Goal: Transaction & Acquisition: Book appointment/travel/reservation

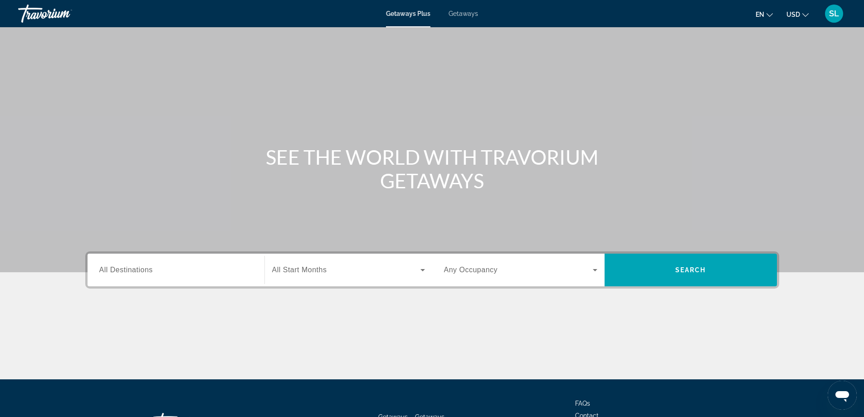
click at [162, 278] on div "Search widget" at bounding box center [175, 270] width 153 height 26
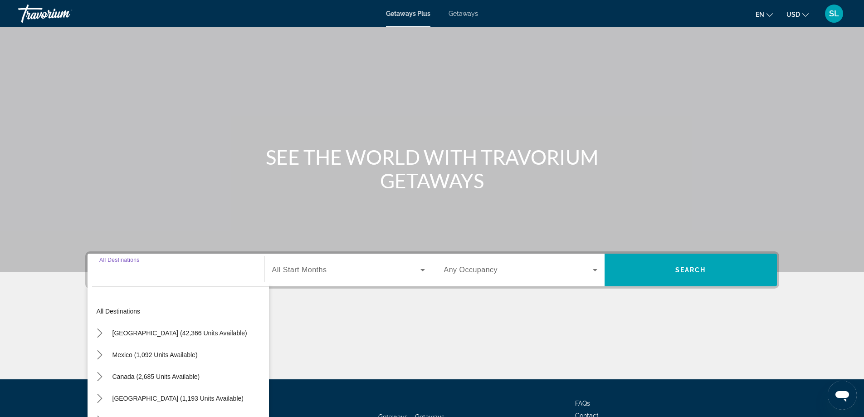
scroll to position [74, 0]
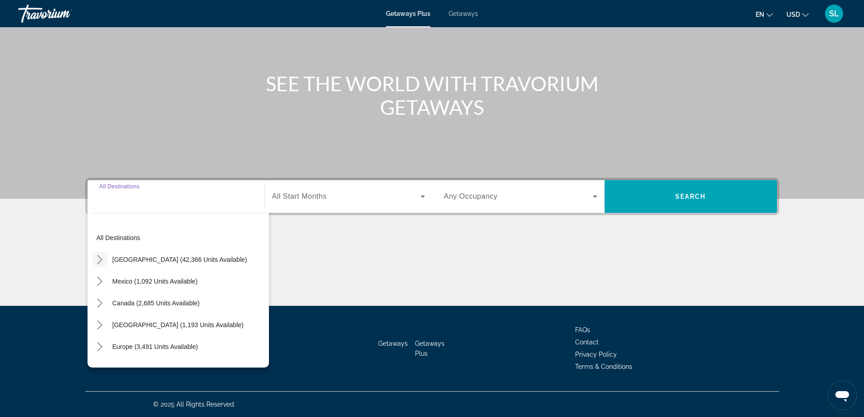
click at [101, 260] on icon "Toggle United States (42,366 units available) submenu" at bounding box center [99, 259] width 9 height 9
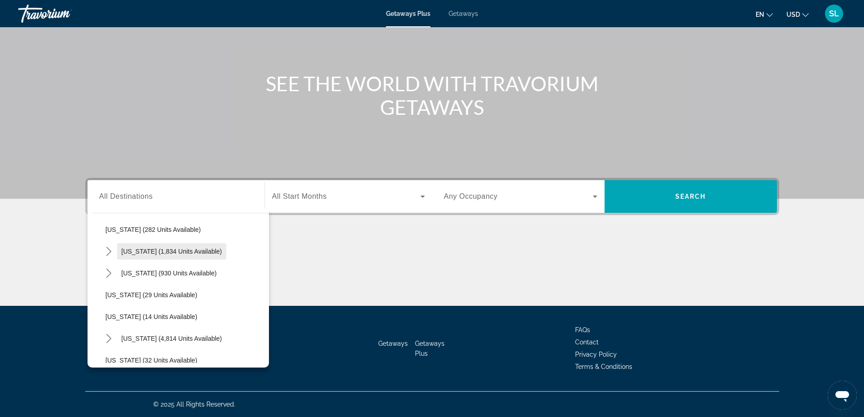
scroll to position [117, 0]
click at [134, 293] on span "[US_STATE] (4,814 units available)" at bounding box center [172, 294] width 101 height 7
type input "**********"
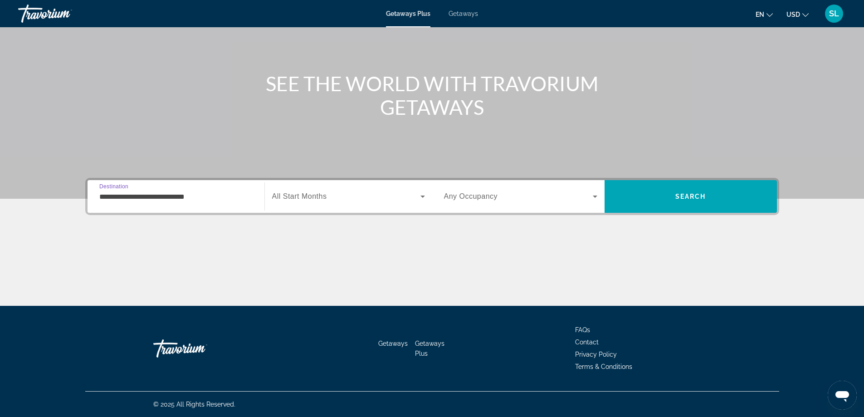
click at [331, 197] on span "Search widget" at bounding box center [346, 196] width 148 height 11
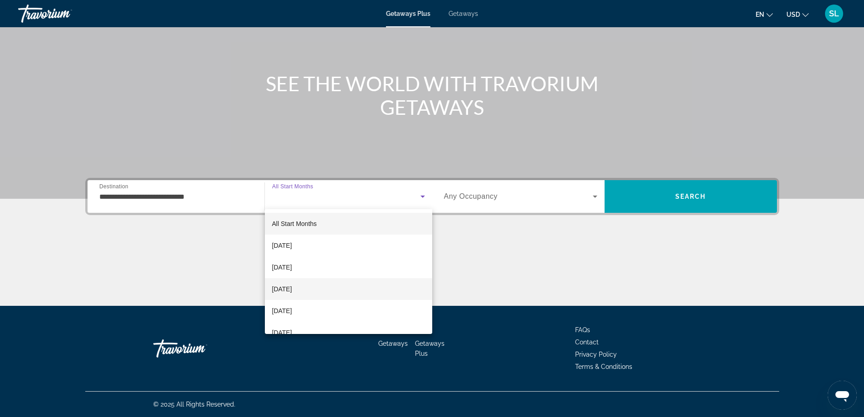
click at [292, 286] on span "[DATE]" at bounding box center [282, 289] width 20 height 11
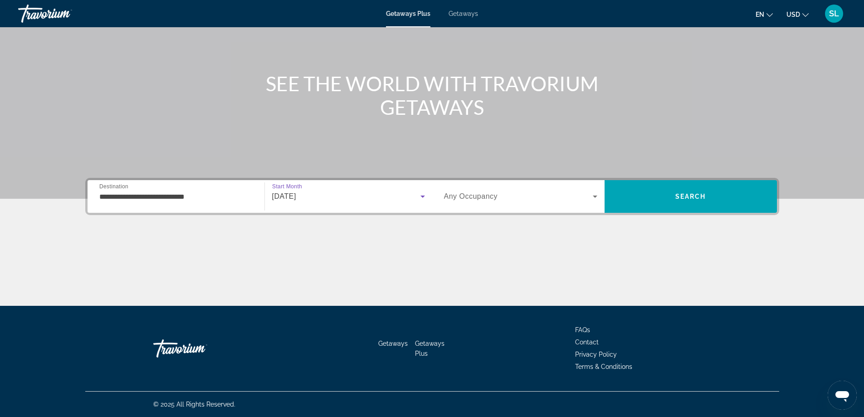
click at [437, 203] on div "Occupancy Any Occupancy" at bounding box center [521, 196] width 168 height 25
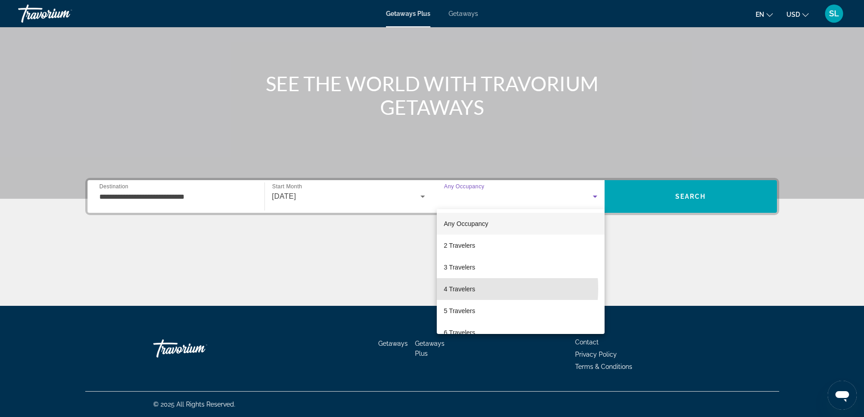
drag, startPoint x: 463, startPoint y: 289, endPoint x: 537, endPoint y: 259, distance: 79.6
click at [462, 289] on span "4 Travelers" at bounding box center [459, 289] width 31 height 11
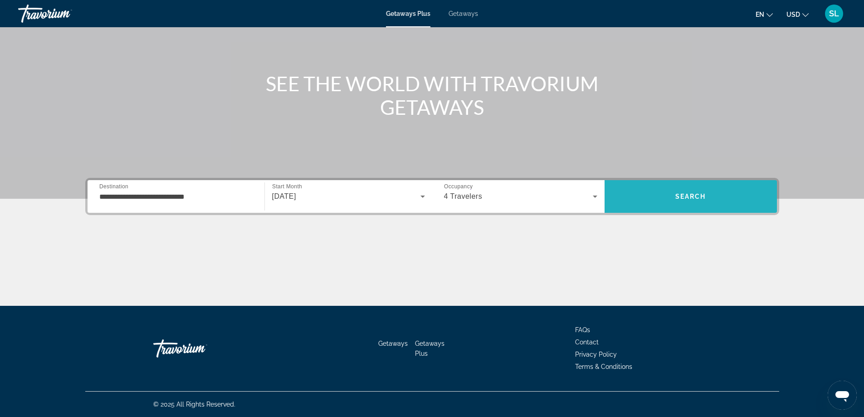
click at [668, 199] on span "Search" at bounding box center [691, 197] width 172 height 22
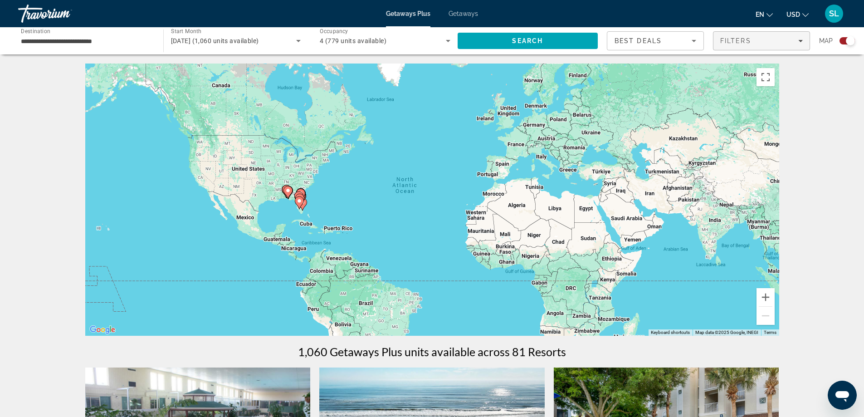
click at [731, 38] on span "Filters" at bounding box center [736, 40] width 31 height 7
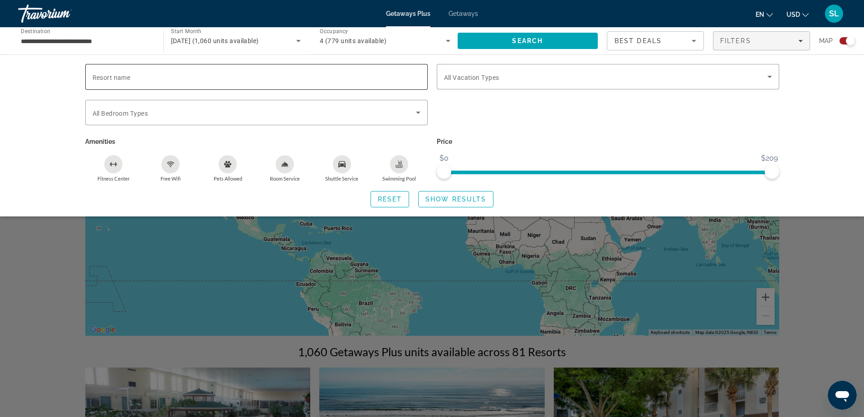
click at [332, 83] on div "Search widget" at bounding box center [257, 77] width 328 height 26
click at [517, 79] on span "Search widget" at bounding box center [606, 76] width 324 height 11
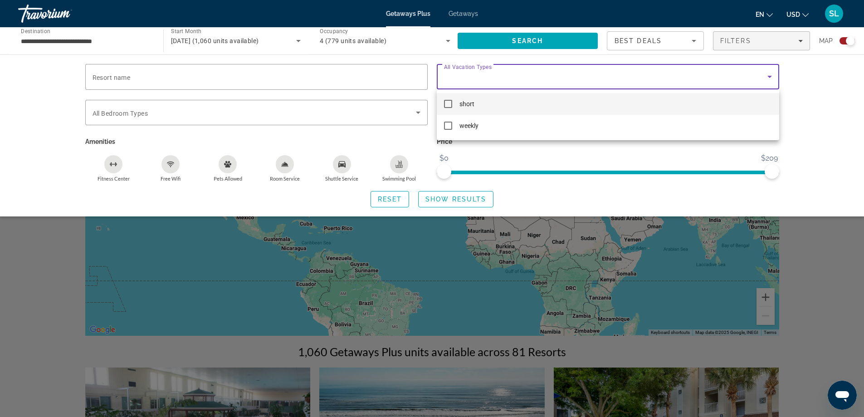
click at [821, 257] on div at bounding box center [432, 208] width 864 height 417
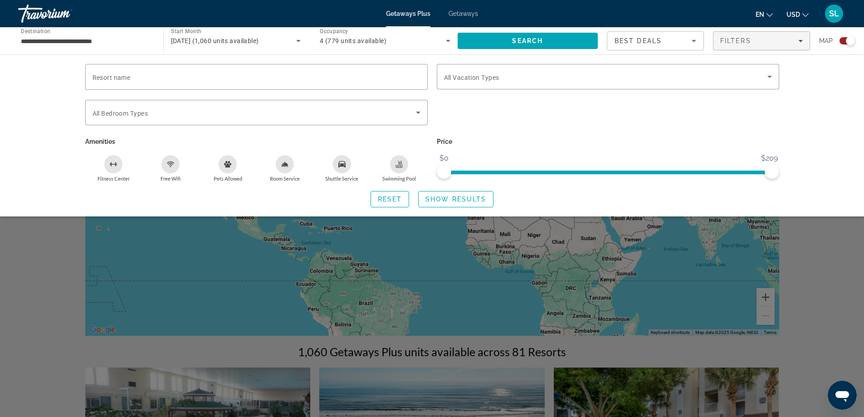
click at [828, 256] on div "Search widget" at bounding box center [432, 276] width 864 height 281
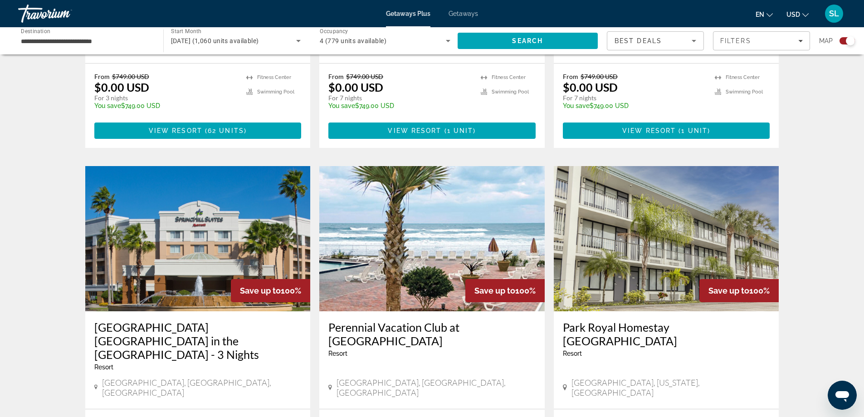
scroll to position [1316, 0]
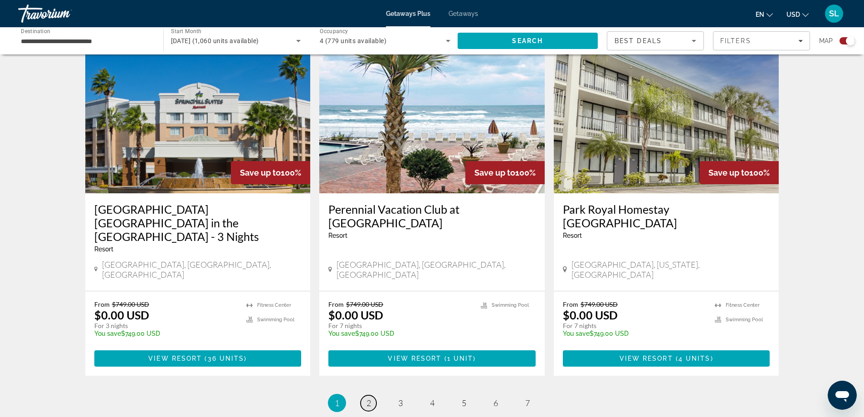
click at [368, 398] on span "2" at bounding box center [369, 403] width 5 height 10
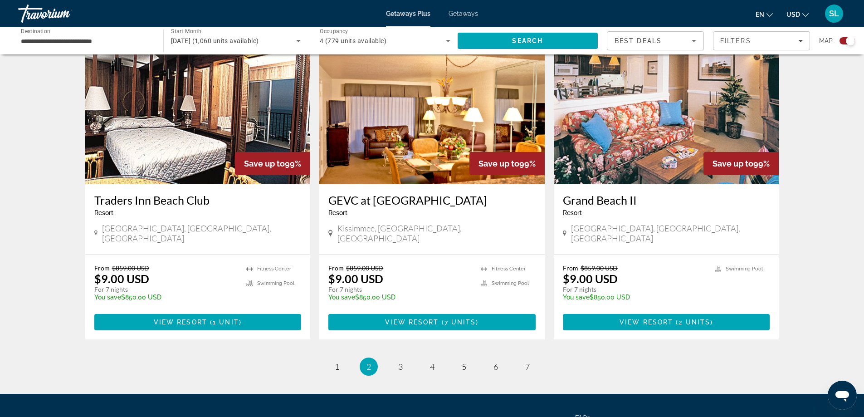
scroll to position [1316, 0]
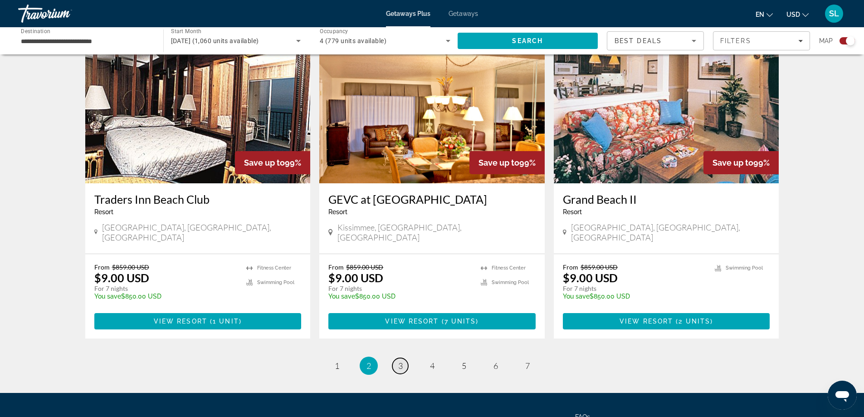
click at [404, 358] on link "page 3" at bounding box center [401, 366] width 16 height 16
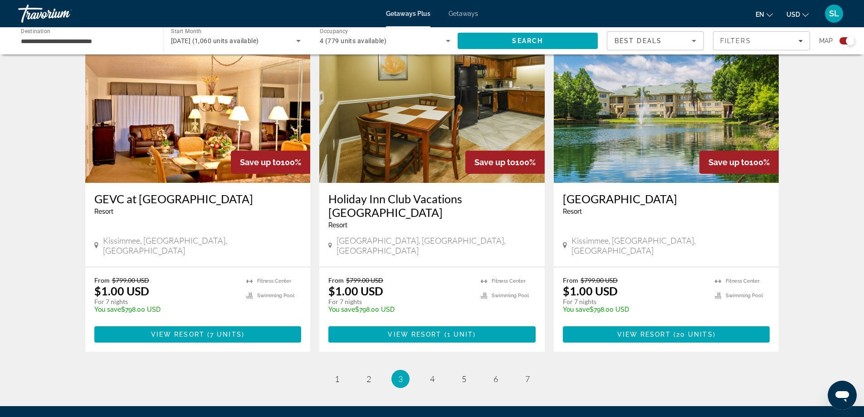
scroll to position [1361, 0]
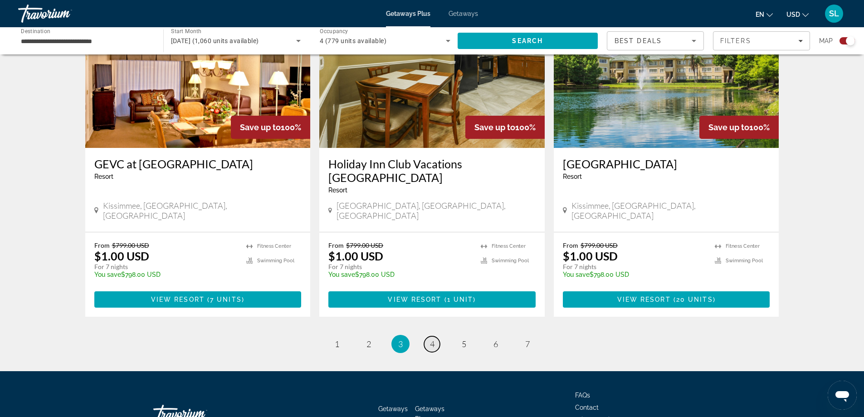
click at [434, 339] on span "4" at bounding box center [432, 344] width 5 height 10
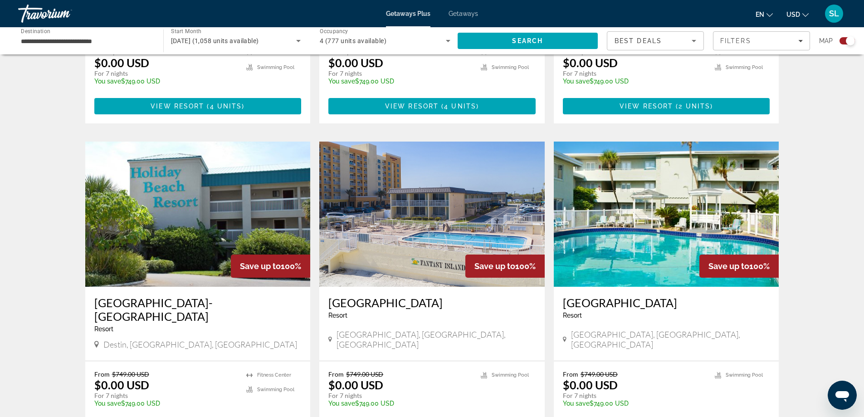
scroll to position [1271, 0]
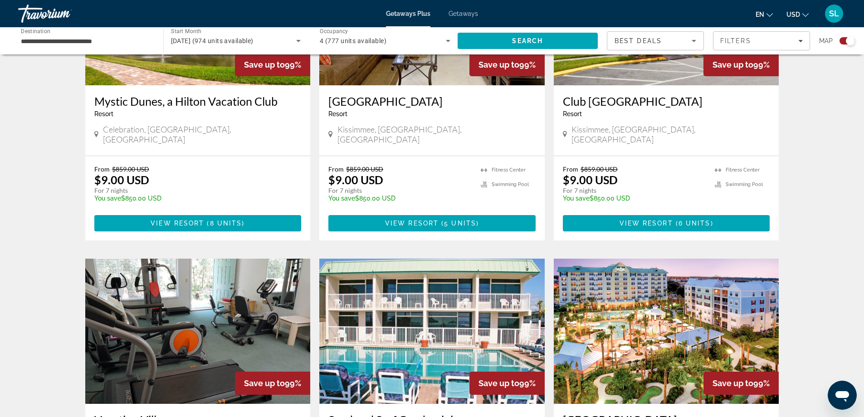
scroll to position [1225, 0]
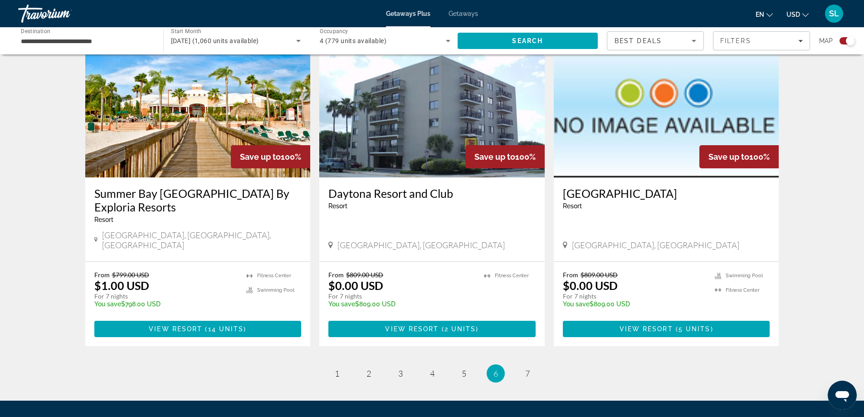
scroll to position [1292, 0]
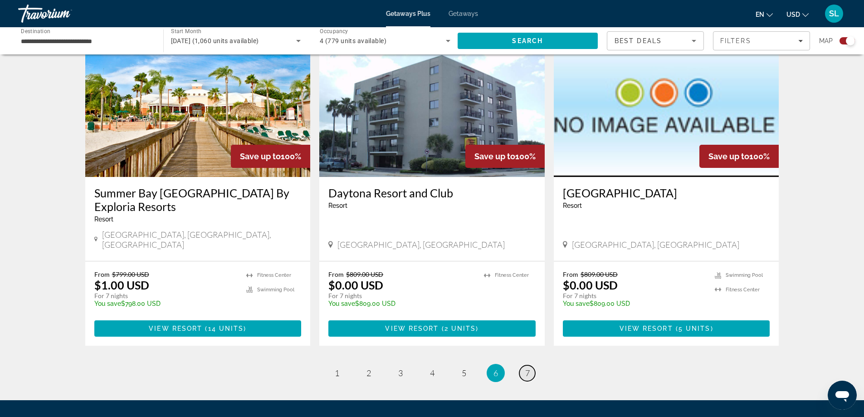
click at [528, 368] on span "7" at bounding box center [528, 373] width 5 height 10
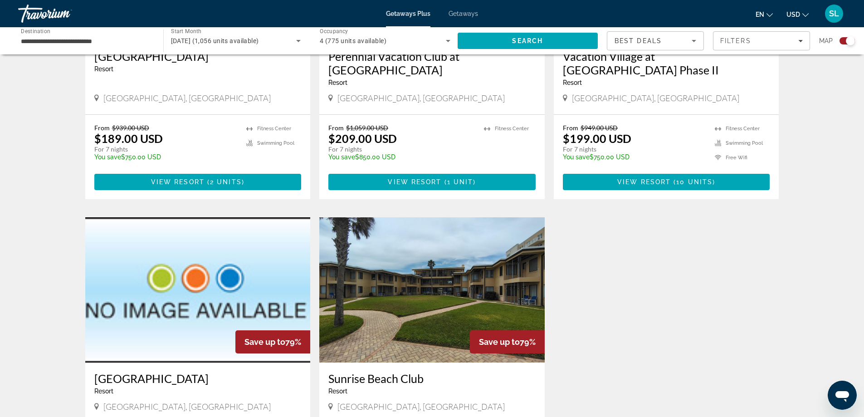
scroll to position [726, 0]
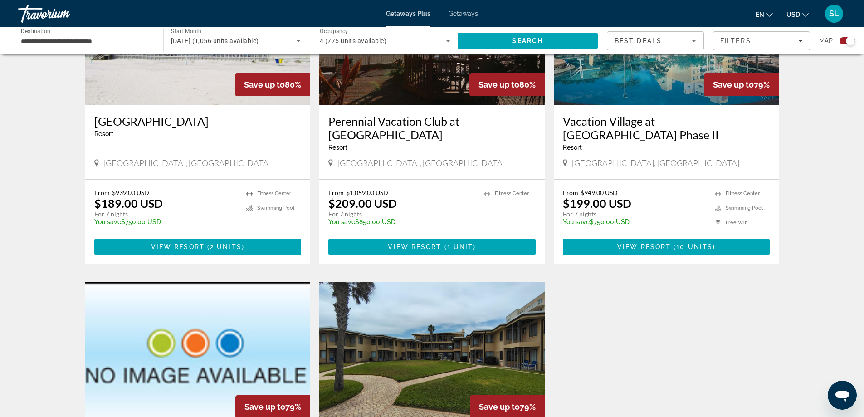
click at [458, 16] on span "Getaways" at bounding box center [463, 13] width 29 height 7
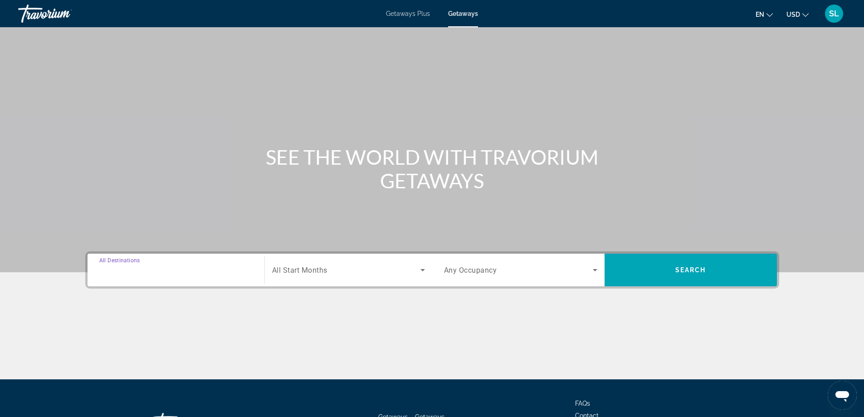
click at [163, 272] on input "Destination All Destinations" at bounding box center [175, 270] width 153 height 11
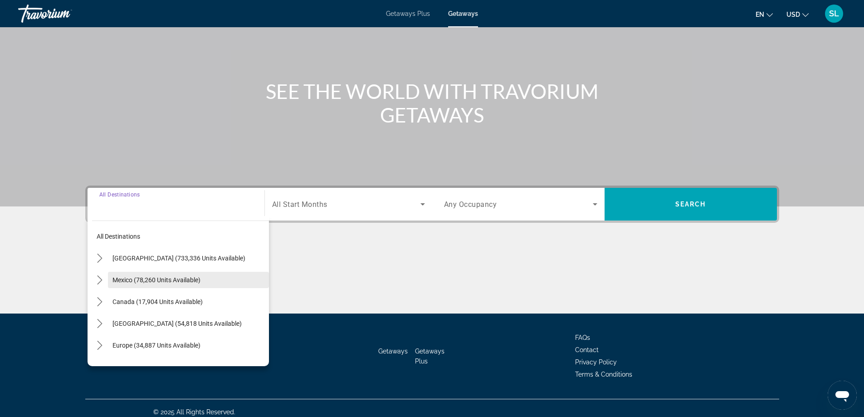
scroll to position [74, 0]
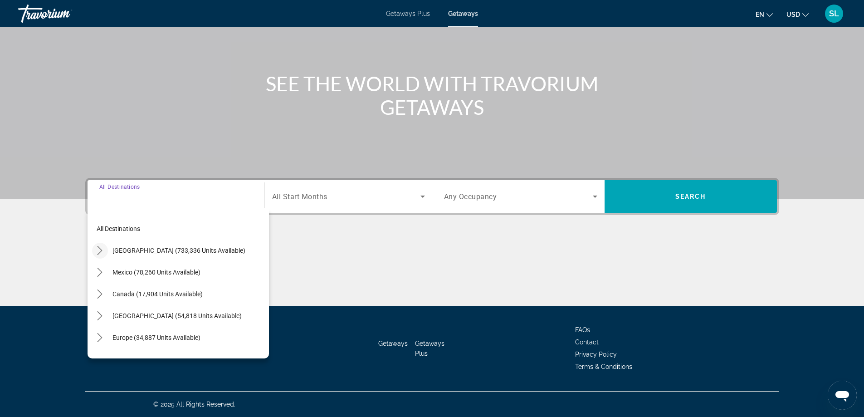
click at [104, 247] on icon "Toggle United States (733,336 units available) submenu" at bounding box center [99, 250] width 9 height 9
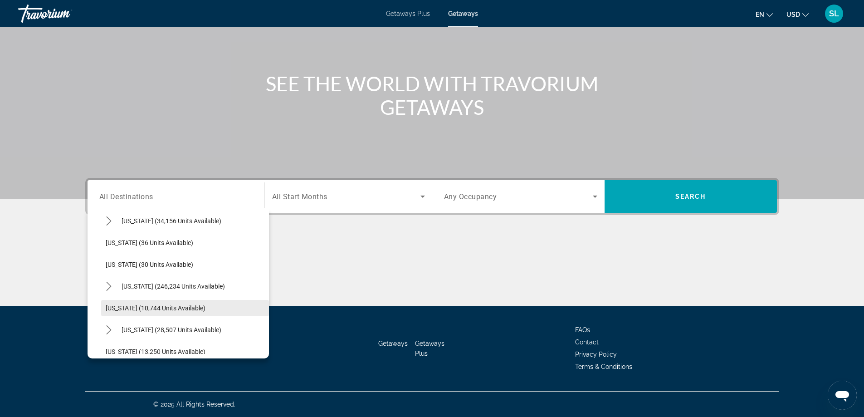
scroll to position [117, 0]
click at [105, 285] on icon "Toggle Florida (246,234 units available) submenu" at bounding box center [108, 285] width 9 height 9
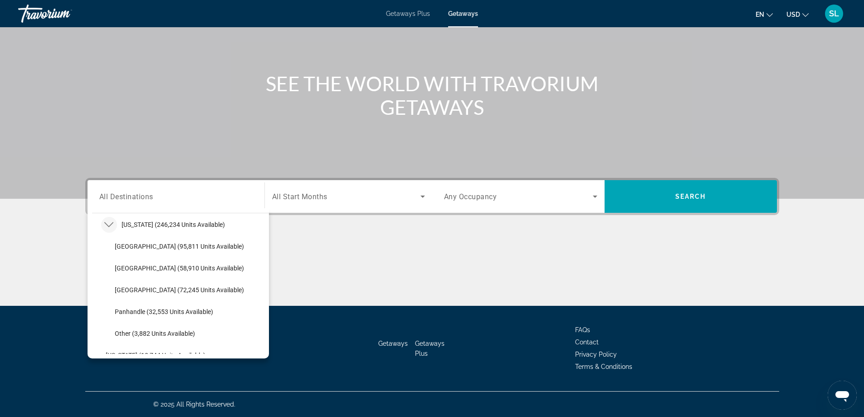
scroll to position [162, 0]
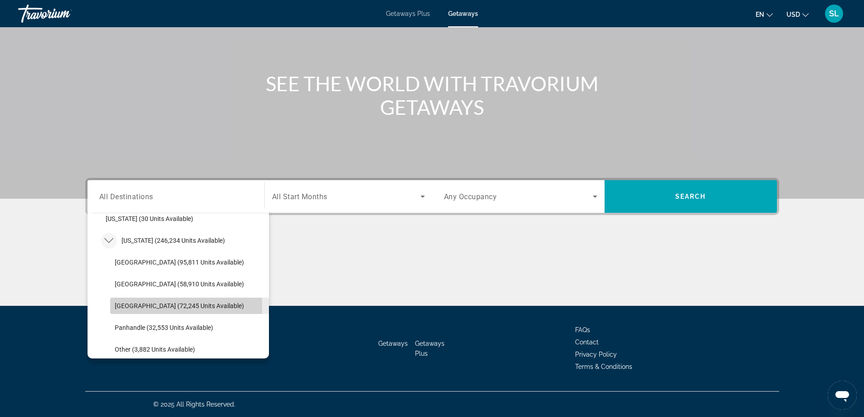
click at [128, 305] on span "[GEOGRAPHIC_DATA] (72,245 units available)" at bounding box center [179, 305] width 129 height 7
type input "**********"
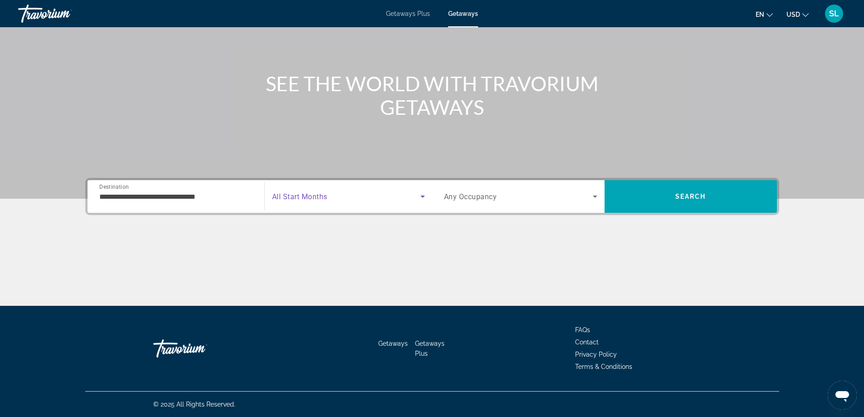
click at [290, 201] on span "Search widget" at bounding box center [346, 196] width 148 height 11
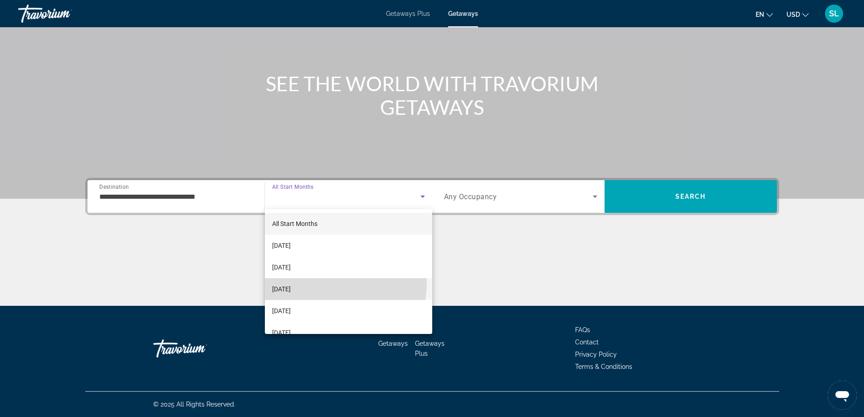
click at [305, 281] on mat-option "[DATE]" at bounding box center [348, 289] width 167 height 22
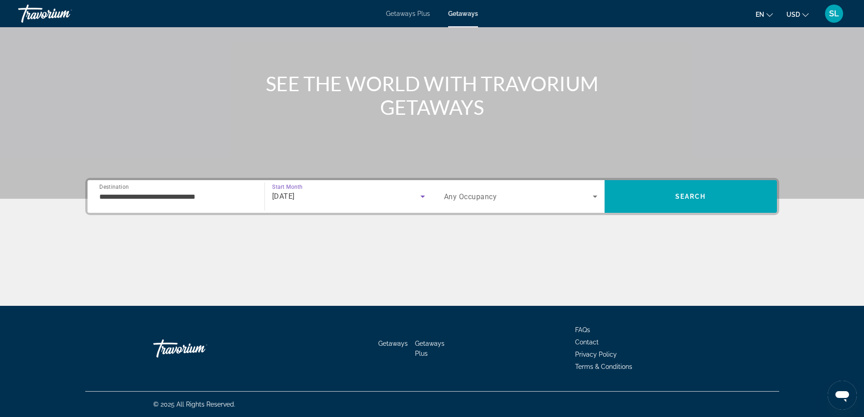
click at [512, 200] on span "Search widget" at bounding box center [518, 196] width 149 height 11
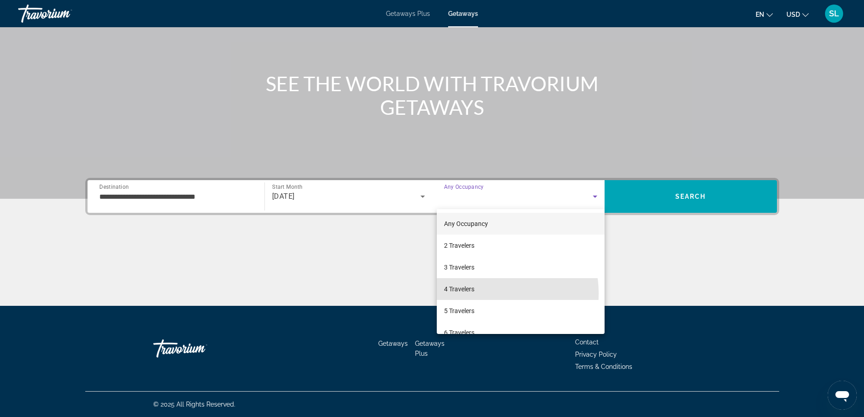
drag, startPoint x: 481, startPoint y: 294, endPoint x: 542, endPoint y: 236, distance: 84.1
click at [481, 293] on mat-option "4 Travelers" at bounding box center [521, 289] width 168 height 22
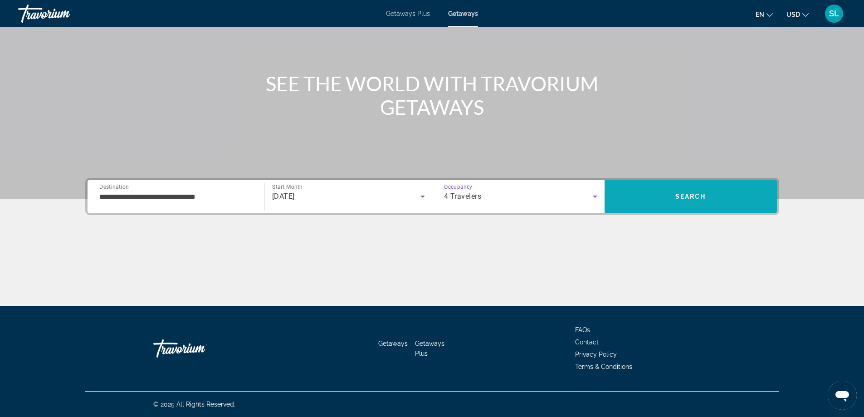
click at [646, 205] on span "Search" at bounding box center [691, 197] width 172 height 22
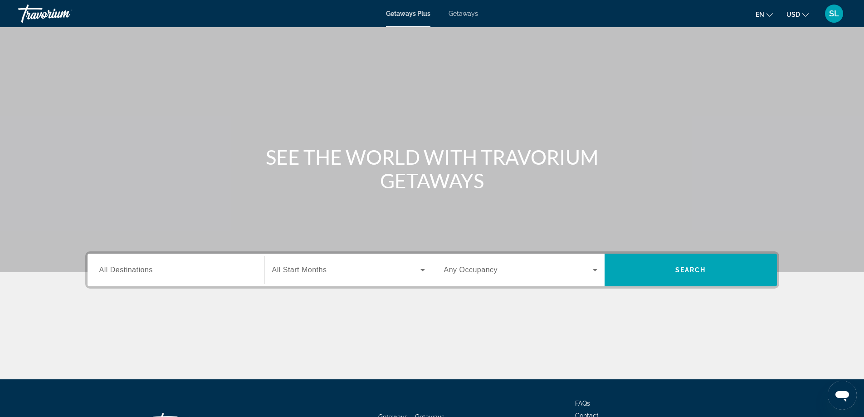
click at [467, 17] on div "Getaways Plus Getaways en English Español Français Italiano Português русский U…" at bounding box center [432, 14] width 864 height 24
click at [467, 10] on span "Getaways" at bounding box center [463, 13] width 29 height 7
click at [183, 281] on div "Search widget" at bounding box center [175, 270] width 153 height 26
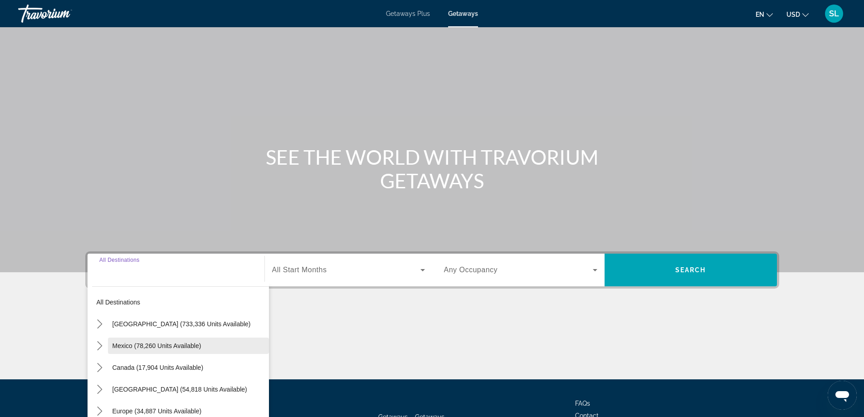
scroll to position [74, 0]
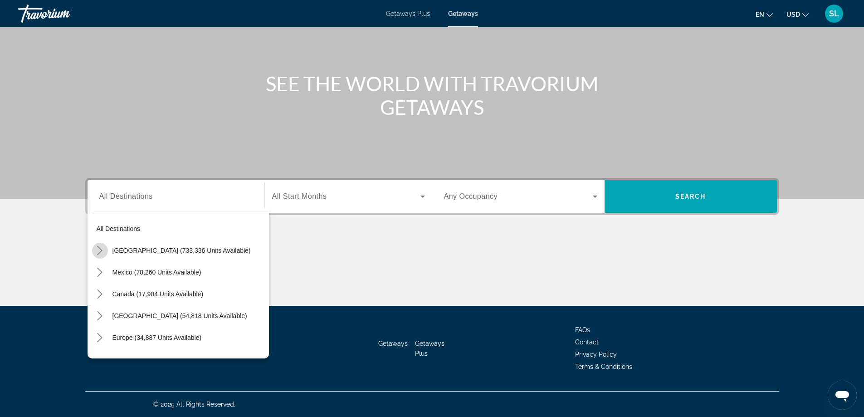
click at [98, 248] on icon "Toggle United States (733,336 units available) submenu" at bounding box center [99, 250] width 9 height 9
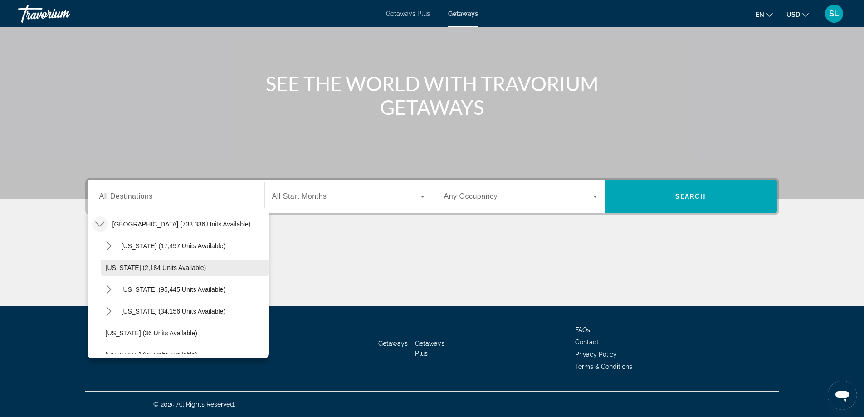
scroll to position [72, 0]
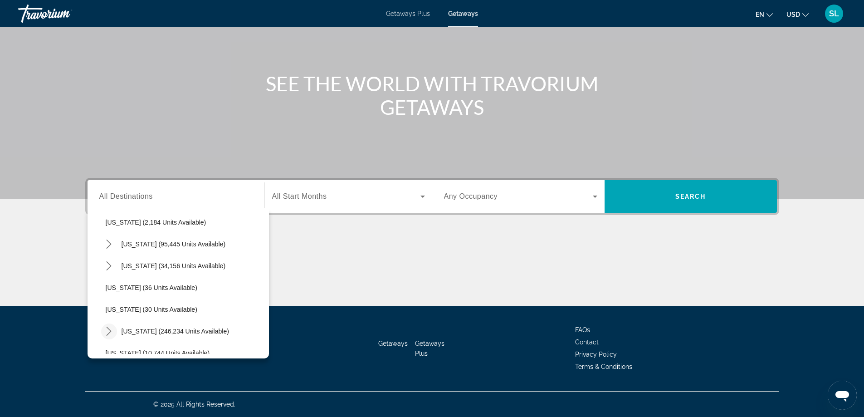
click at [111, 326] on mat-icon "Toggle Florida (246,234 units available) submenu" at bounding box center [109, 332] width 16 height 16
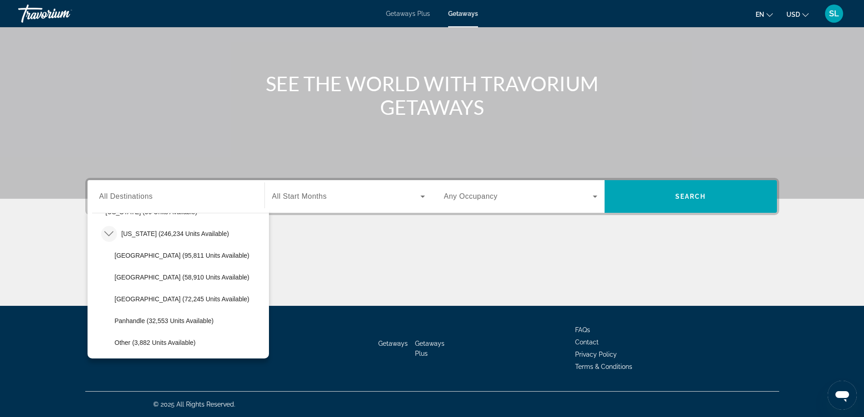
scroll to position [208, 0]
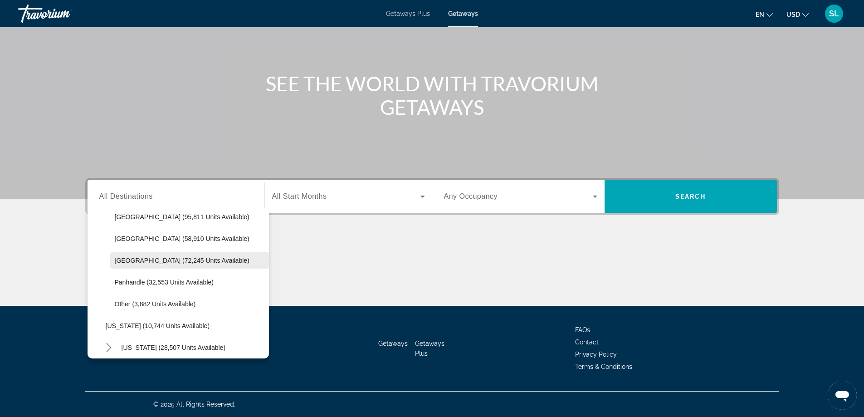
click at [170, 257] on span "[GEOGRAPHIC_DATA] (72,245 units available)" at bounding box center [182, 260] width 135 height 7
type input "**********"
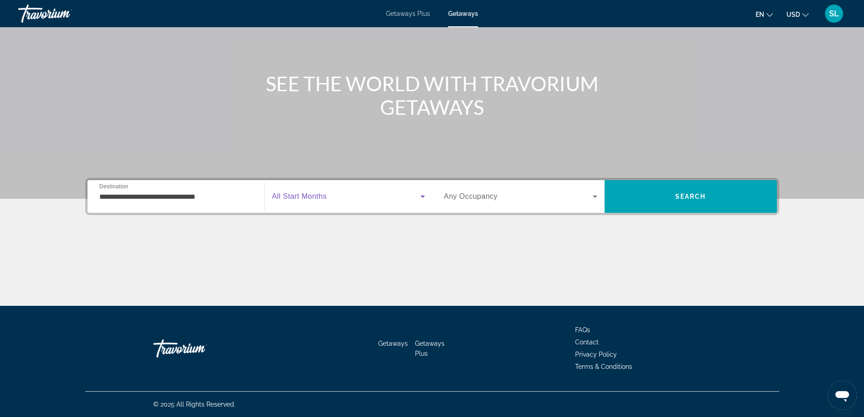
click at [326, 201] on span "Search widget" at bounding box center [346, 196] width 148 height 11
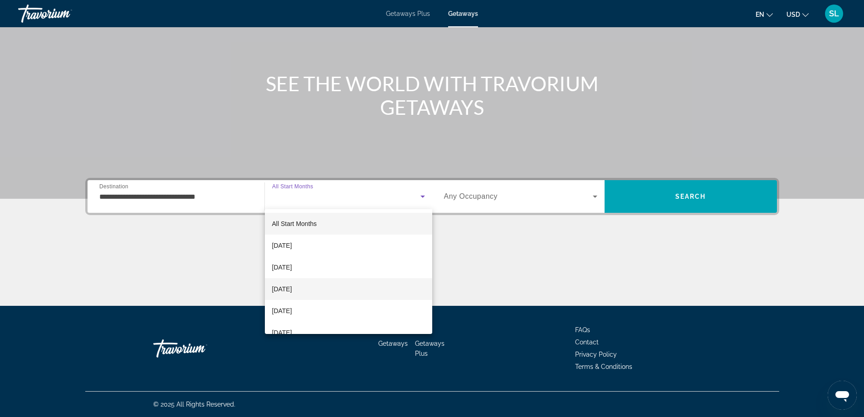
click at [292, 285] on span "[DATE]" at bounding box center [282, 289] width 20 height 11
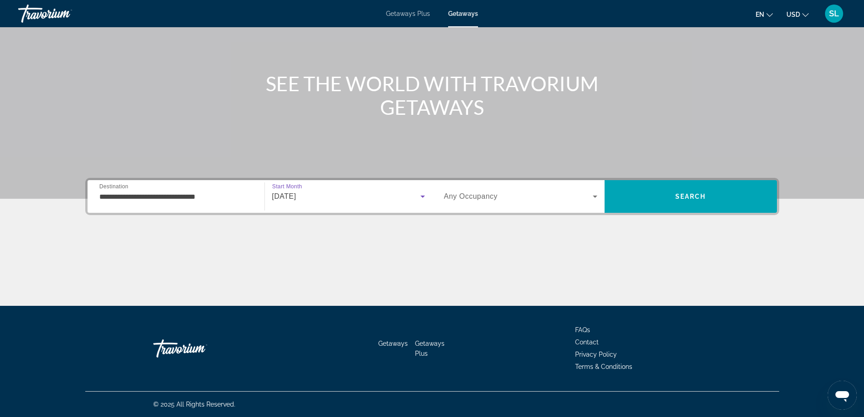
click at [473, 196] on span "Any Occupancy" at bounding box center [471, 196] width 54 height 8
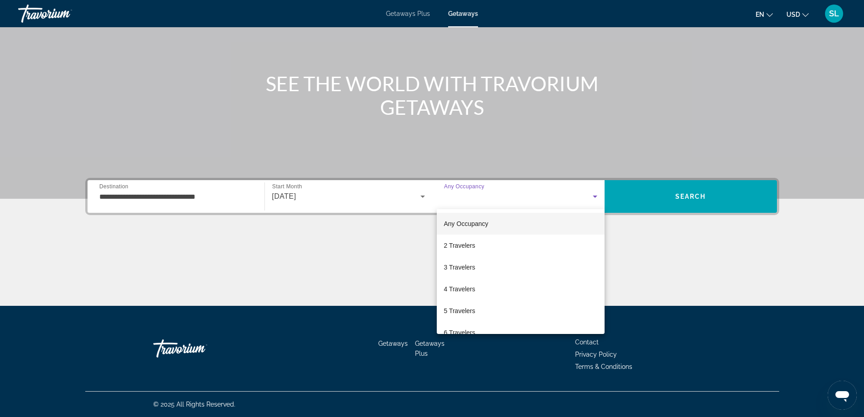
drag, startPoint x: 459, startPoint y: 285, endPoint x: 673, endPoint y: 165, distance: 244.8
click at [459, 285] on span "4 Travelers" at bounding box center [459, 289] width 31 height 11
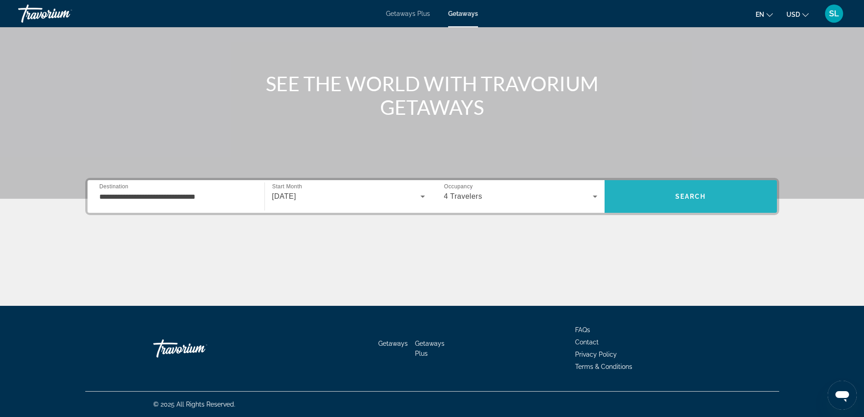
click at [678, 189] on span "Search" at bounding box center [691, 197] width 172 height 22
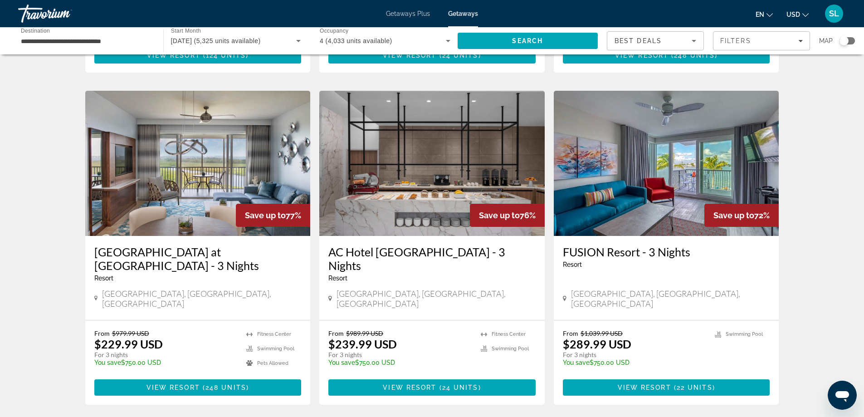
scroll to position [998, 0]
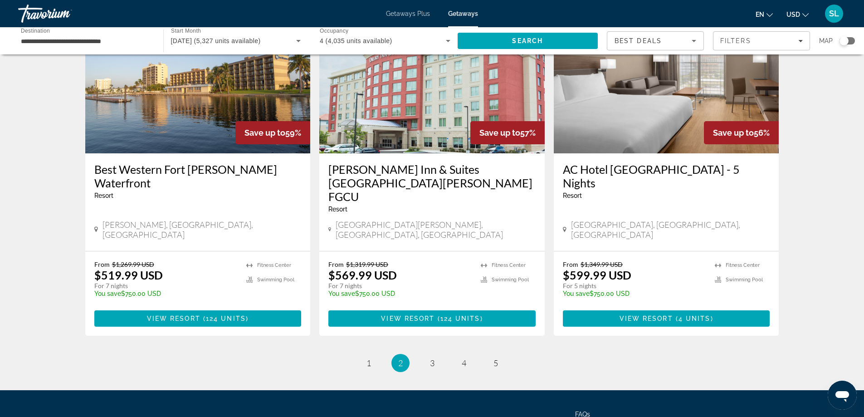
scroll to position [1092, 0]
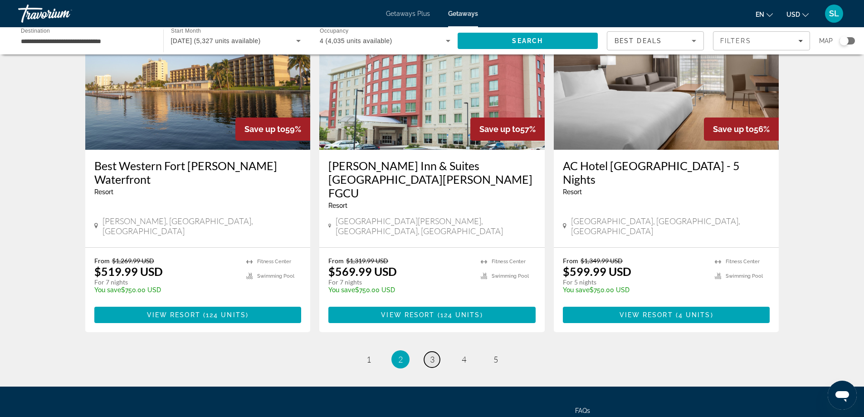
click at [433, 354] on span "3" at bounding box center [432, 359] width 5 height 10
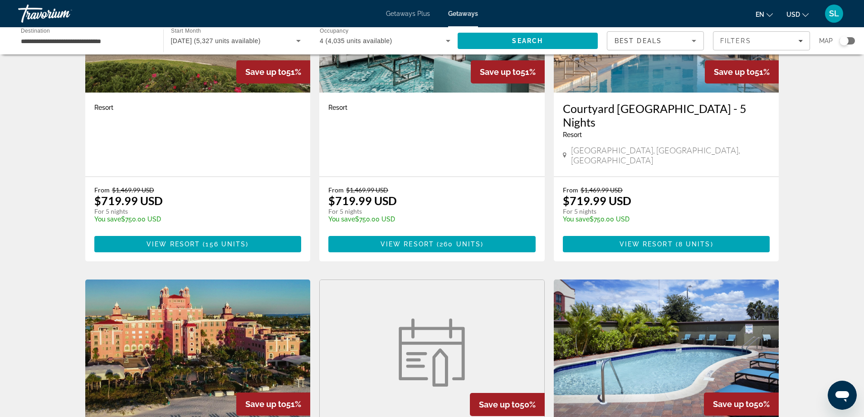
scroll to position [998, 0]
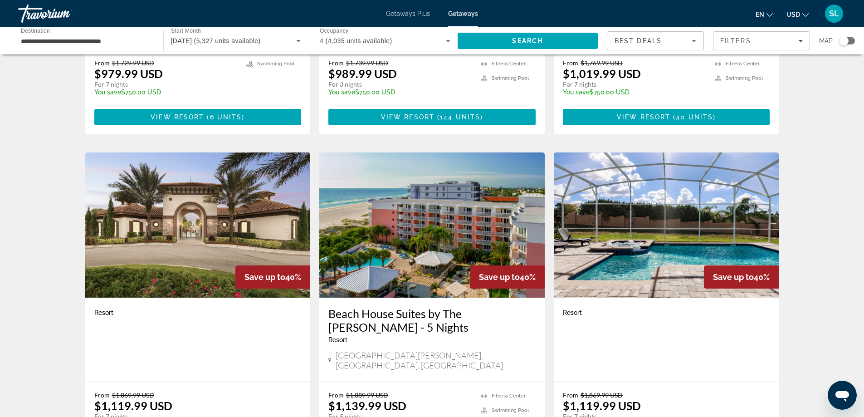
scroll to position [998, 0]
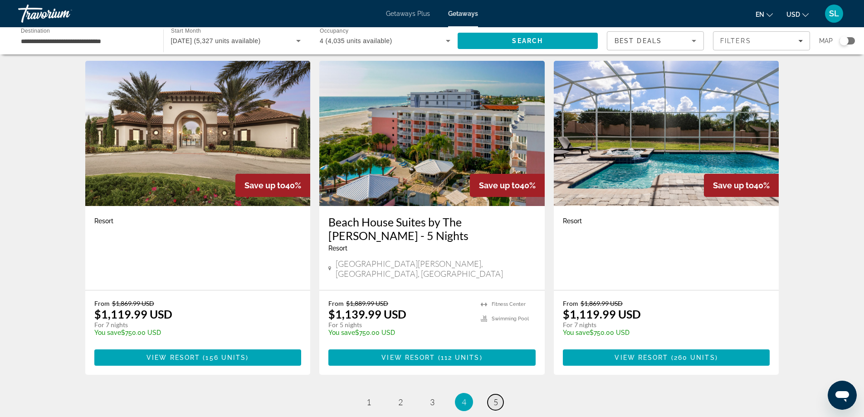
click at [497, 397] on span "5" at bounding box center [496, 402] width 5 height 10
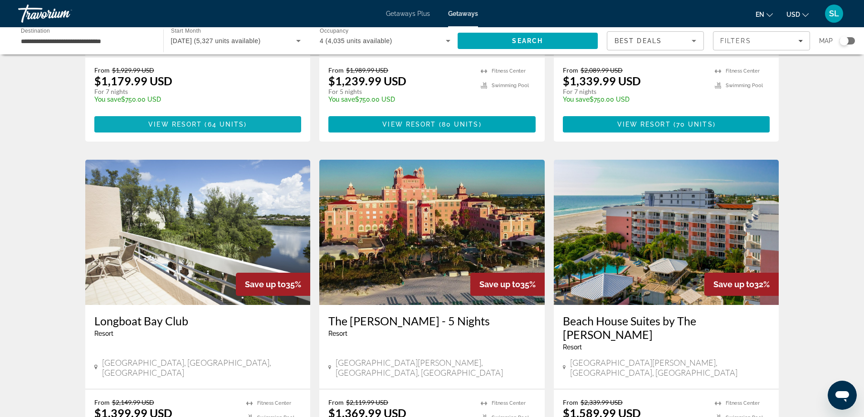
scroll to position [182, 0]
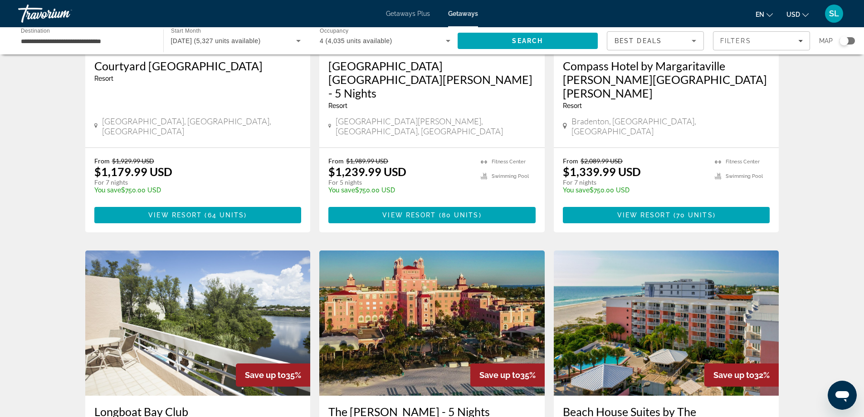
click at [124, 38] on input "**********" at bounding box center [86, 41] width 131 height 11
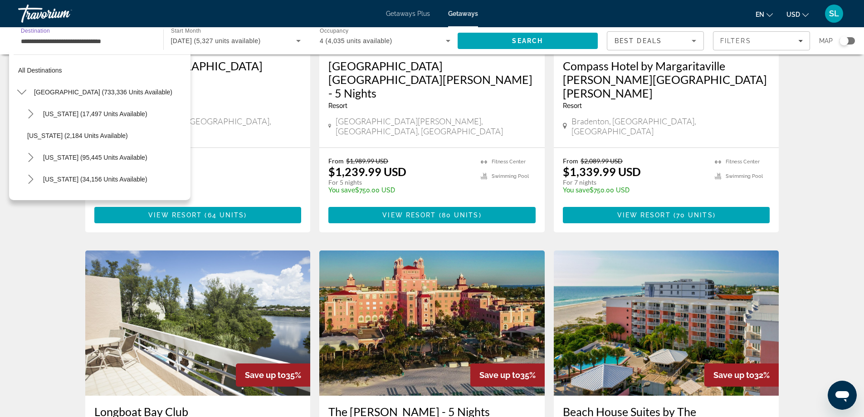
scroll to position [185, 0]
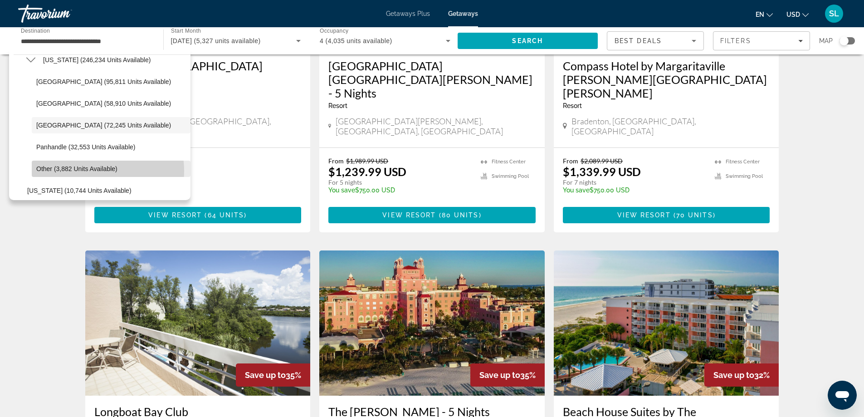
click at [89, 171] on span "Other (3,882 units available)" at bounding box center [76, 168] width 81 height 7
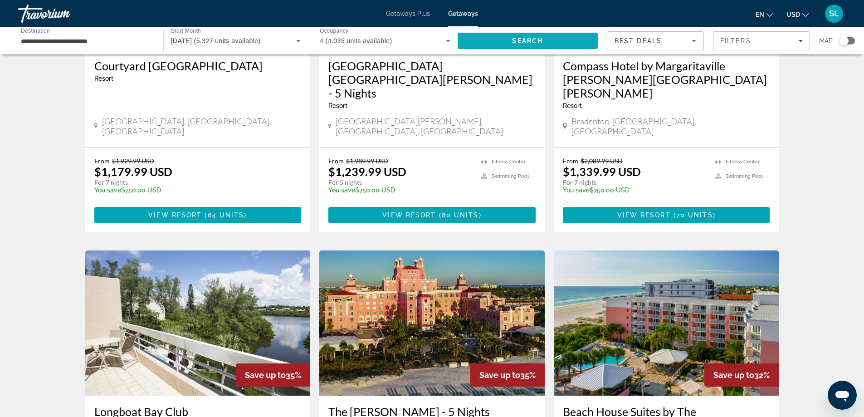
click at [539, 39] on span "Search" at bounding box center [527, 40] width 31 height 7
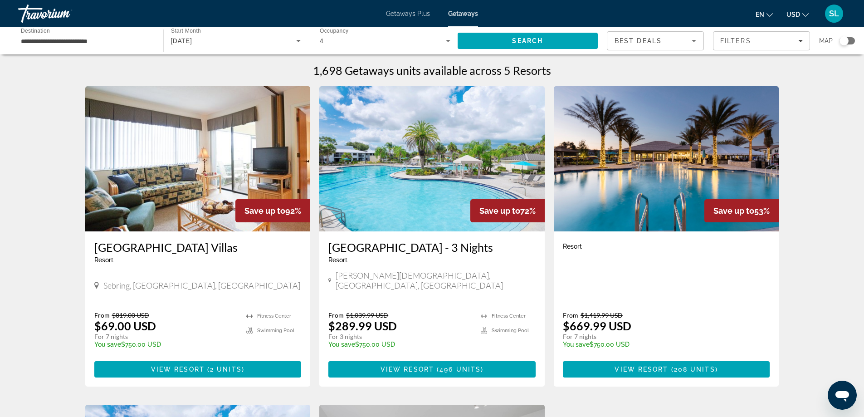
click at [77, 47] on div "**********" at bounding box center [86, 41] width 131 height 26
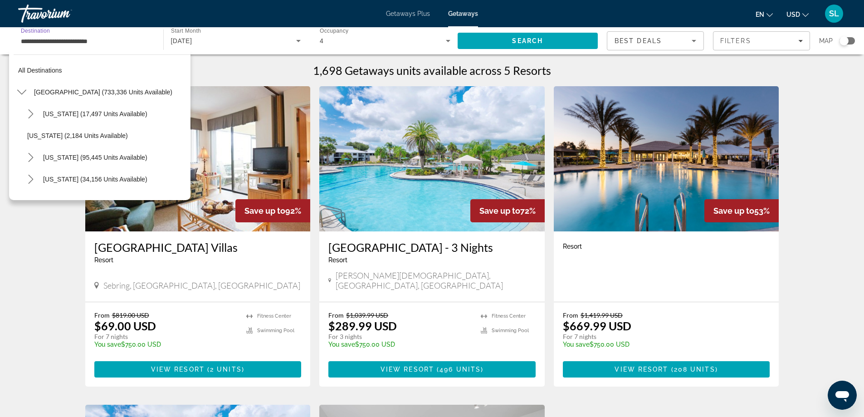
click at [106, 38] on input "**********" at bounding box center [86, 41] width 131 height 11
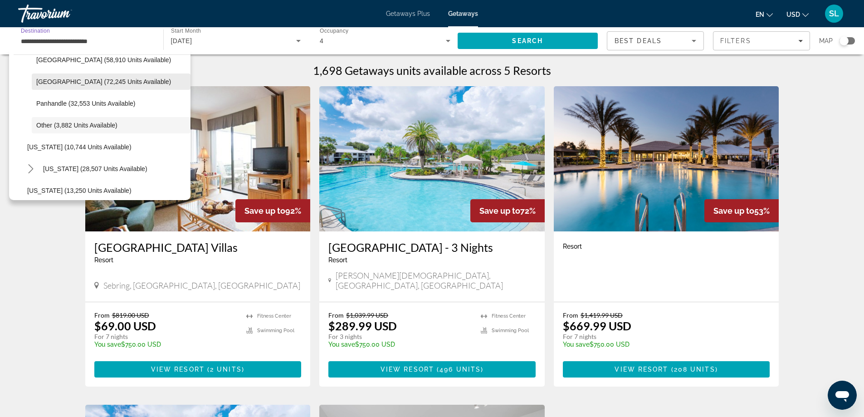
scroll to position [183, 0]
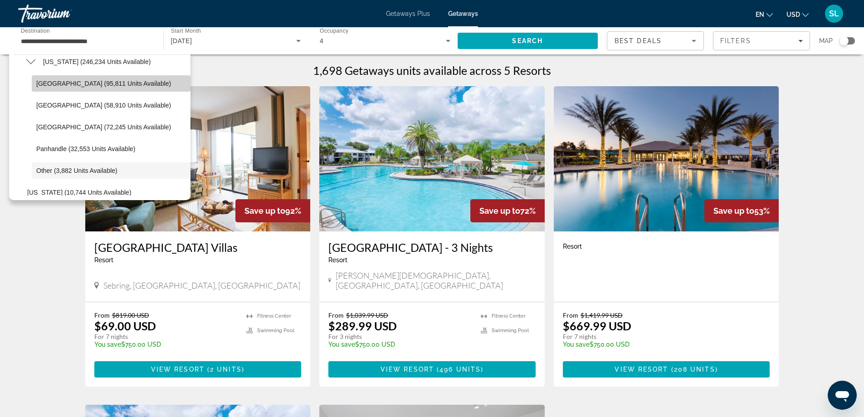
click at [125, 89] on span "Select destination: Orlando & Disney Area (95,811 units available)" at bounding box center [111, 84] width 159 height 22
type input "**********"
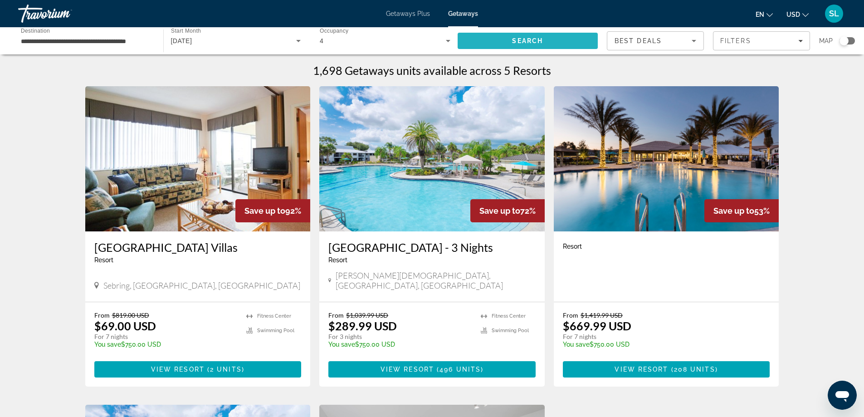
click at [525, 39] on span "Search" at bounding box center [527, 40] width 31 height 7
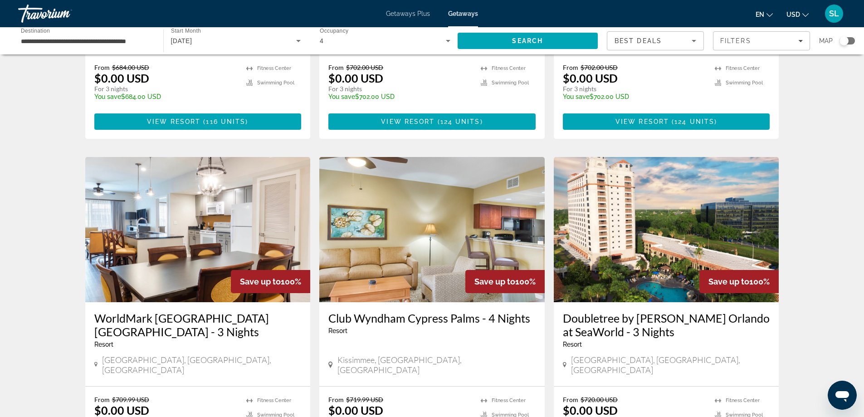
scroll to position [1105, 0]
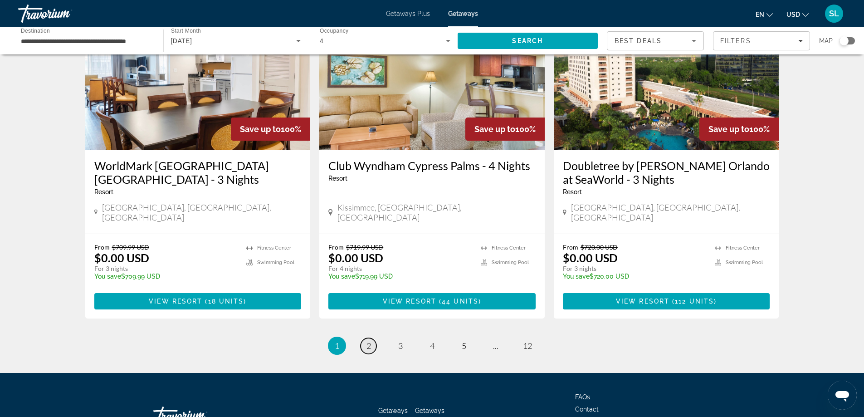
click at [369, 341] on span "2" at bounding box center [369, 346] width 5 height 10
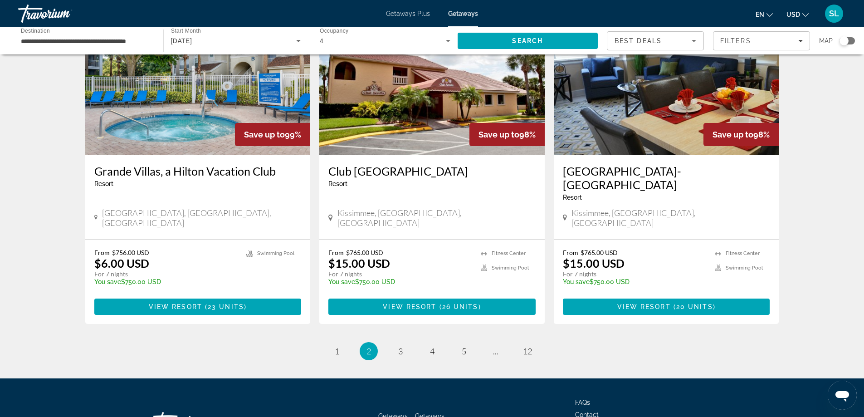
scroll to position [1089, 0]
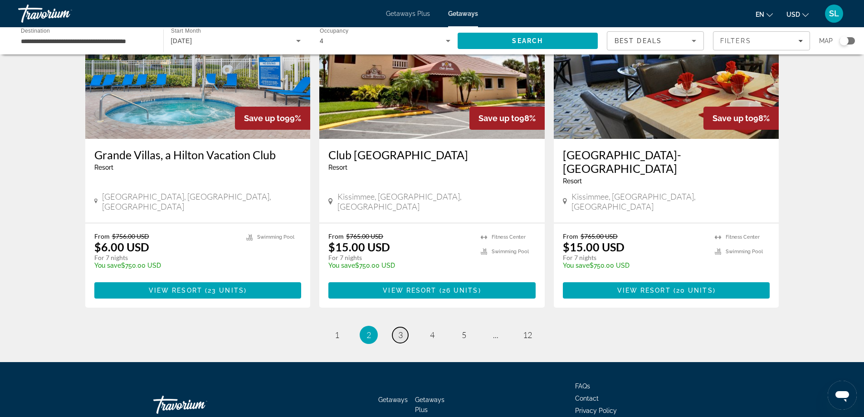
click at [399, 327] on link "page 3" at bounding box center [401, 335] width 16 height 16
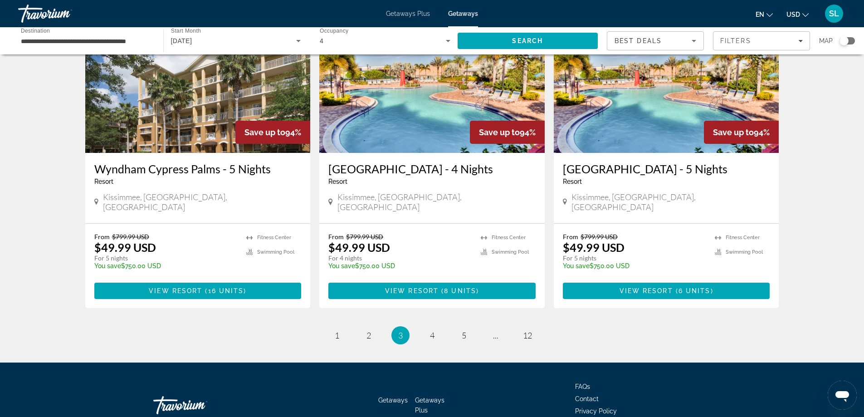
scroll to position [1051, 0]
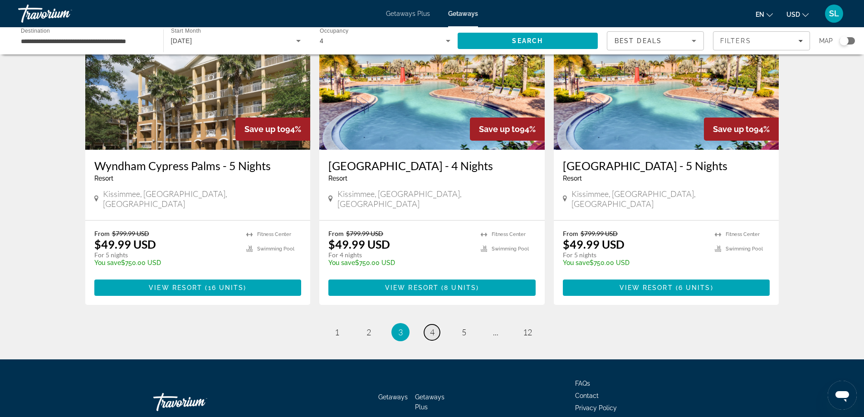
click at [430, 327] on span "4" at bounding box center [432, 332] width 5 height 10
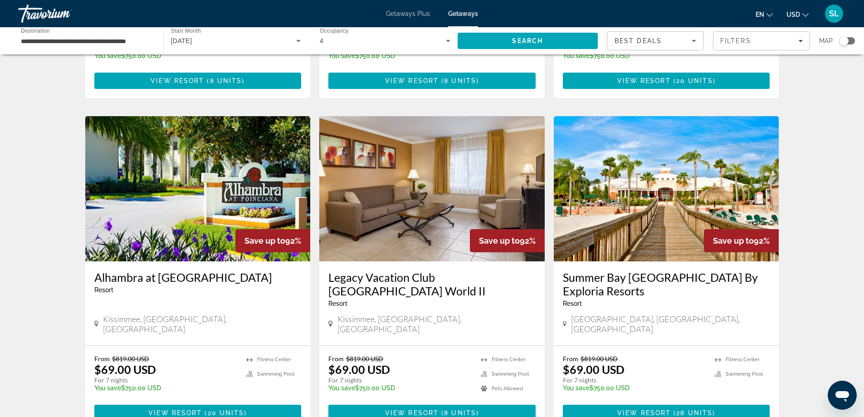
scroll to position [1092, 0]
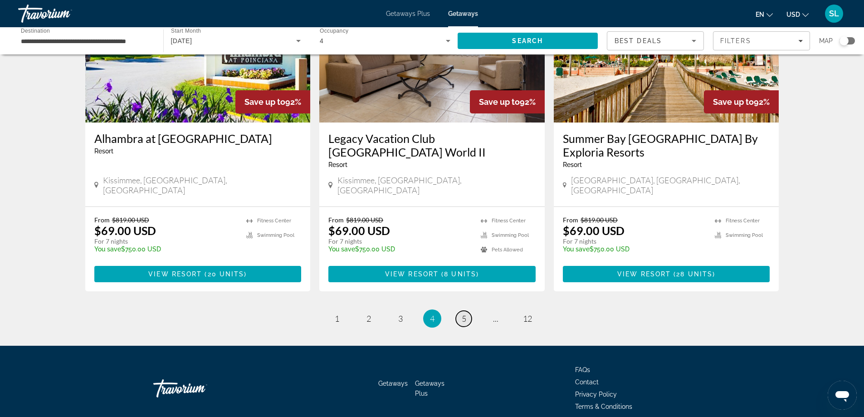
click at [462, 314] on span "5" at bounding box center [464, 319] width 5 height 10
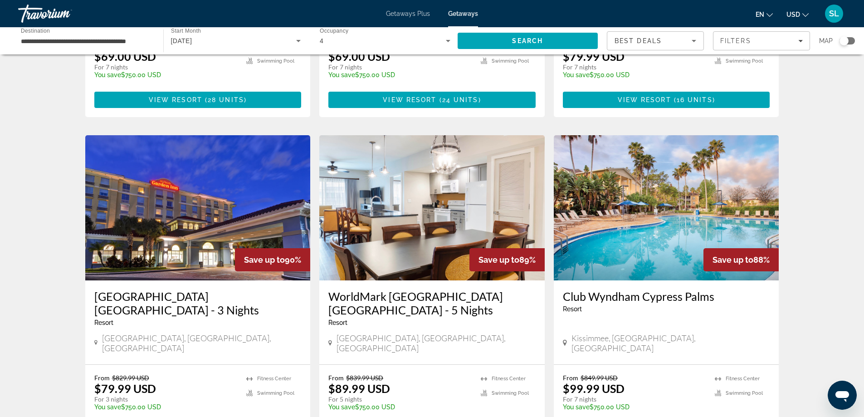
scroll to position [998, 0]
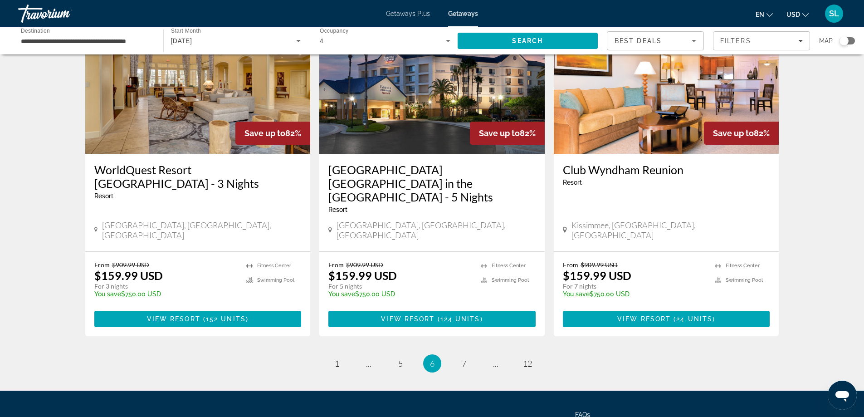
scroll to position [1092, 0]
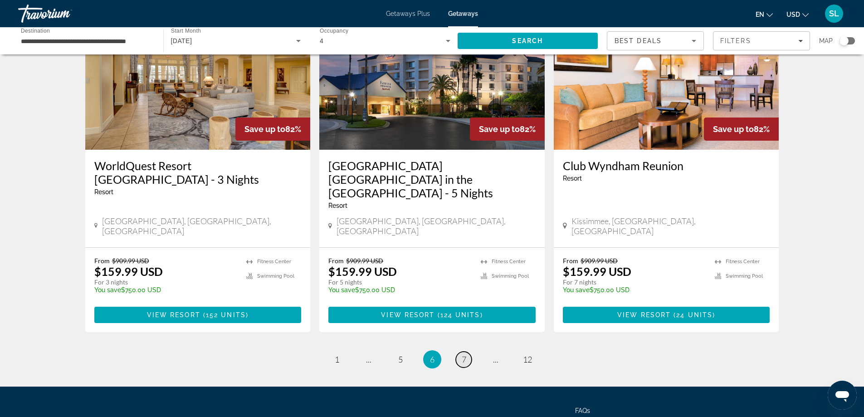
click at [461, 352] on link "page 7" at bounding box center [464, 360] width 16 height 16
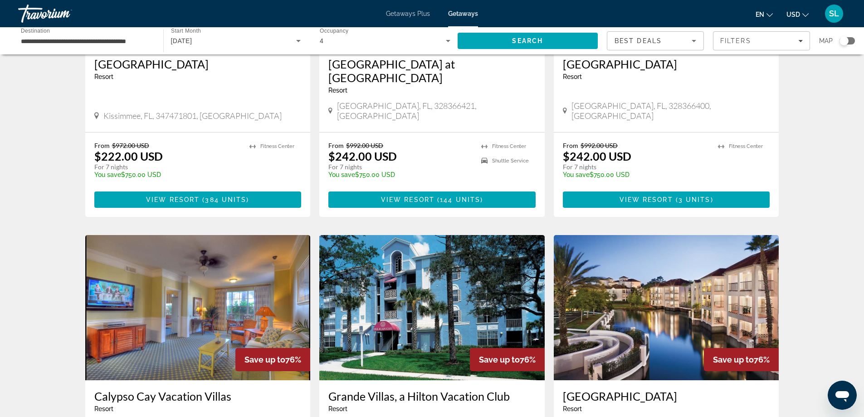
scroll to position [998, 0]
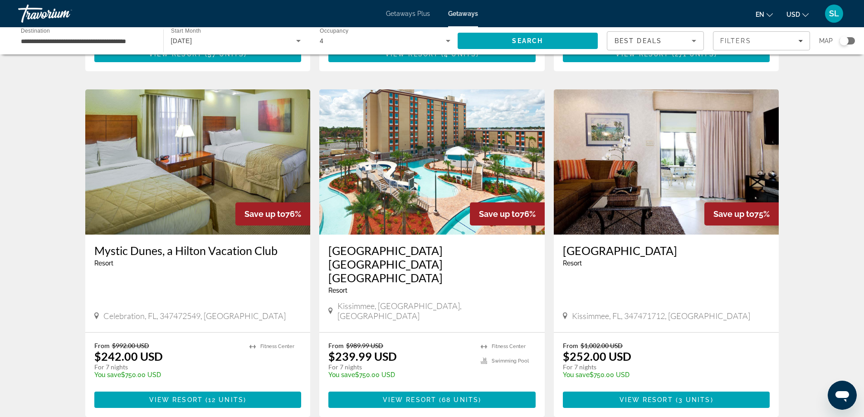
scroll to position [1044, 0]
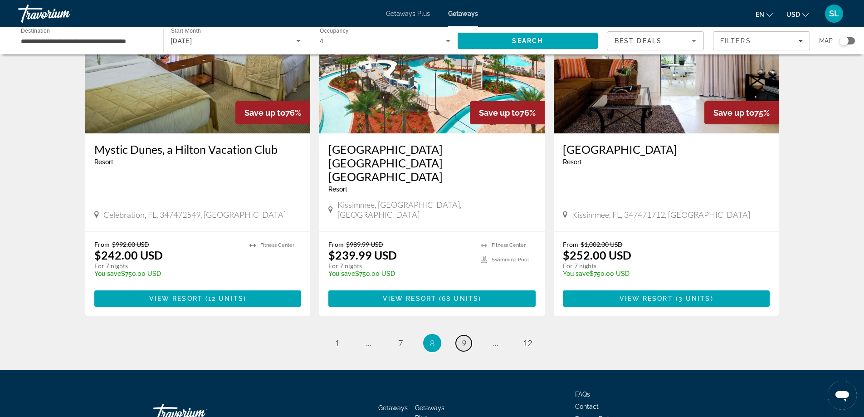
click at [468, 335] on link "page 9" at bounding box center [464, 343] width 16 height 16
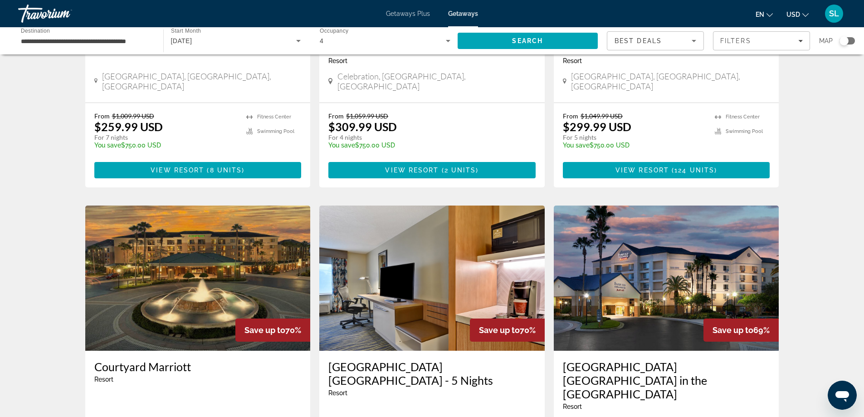
scroll to position [998, 0]
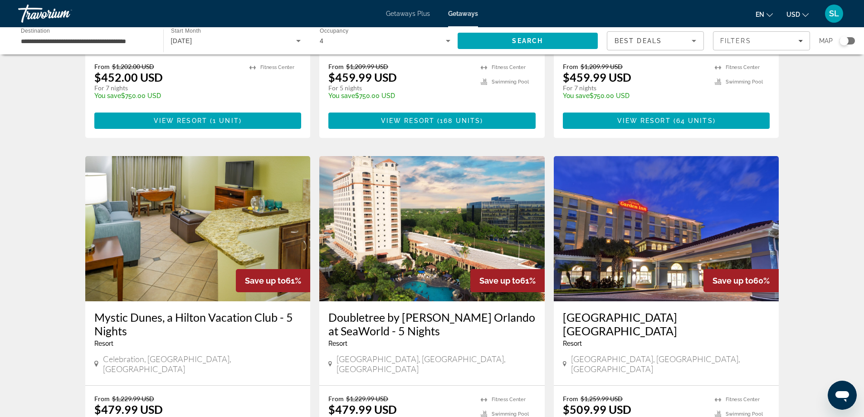
scroll to position [998, 0]
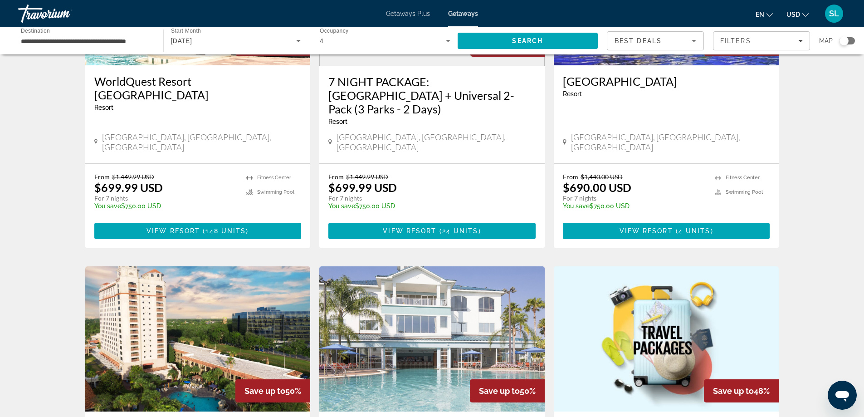
scroll to position [726, 0]
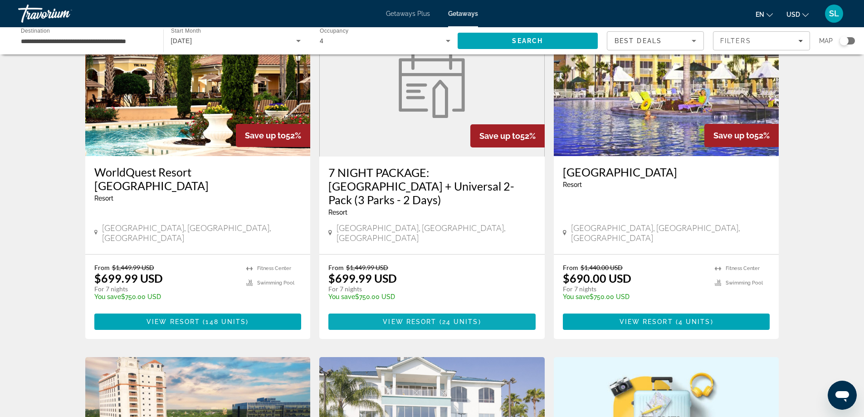
click at [442, 318] on span "( 24 units )" at bounding box center [459, 321] width 44 height 7
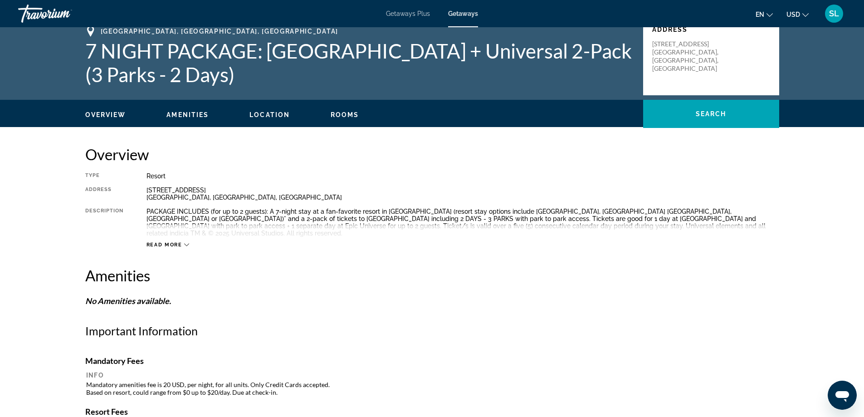
click at [176, 242] on span "Read more" at bounding box center [165, 245] width 36 height 6
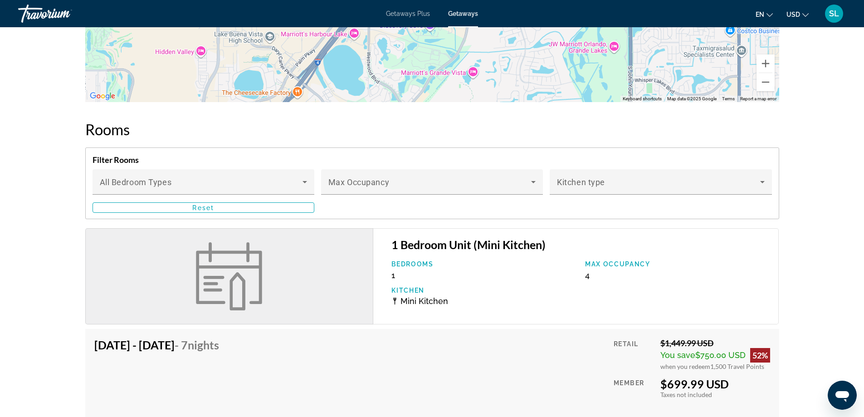
scroll to position [1044, 0]
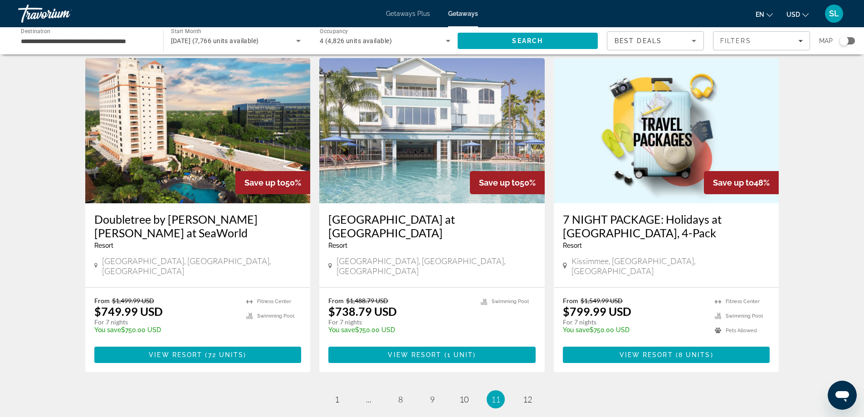
scroll to position [1092, 0]
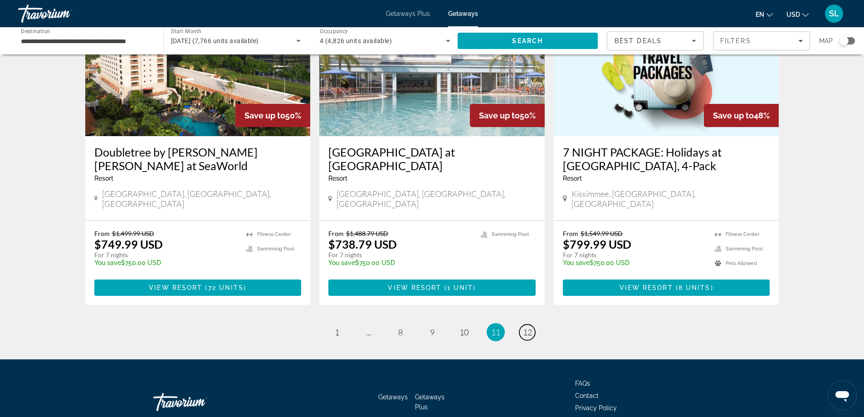
click at [526, 327] on span "12" at bounding box center [527, 332] width 9 height 10
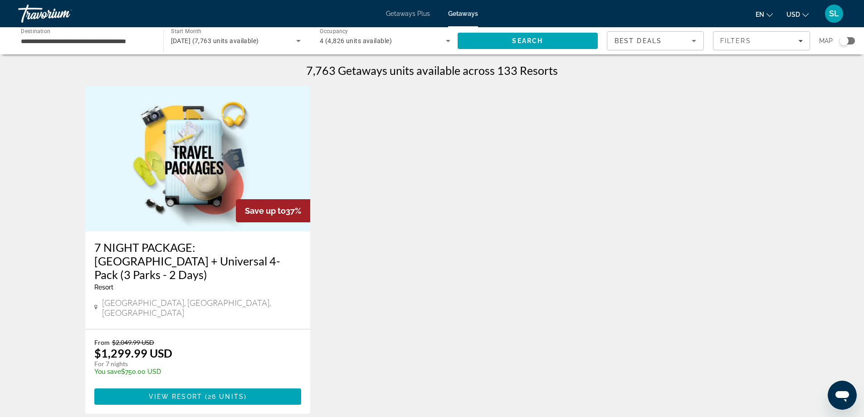
click at [197, 36] on div "December 2025 (7,763 units available)" at bounding box center [234, 40] width 126 height 11
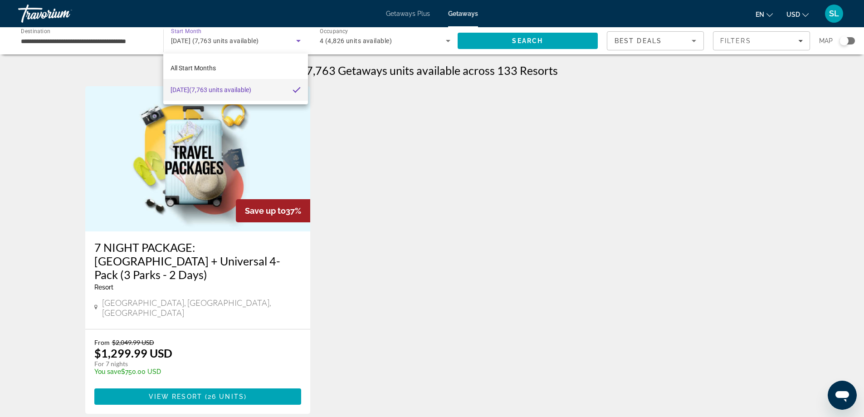
click at [107, 45] on div at bounding box center [432, 208] width 864 height 417
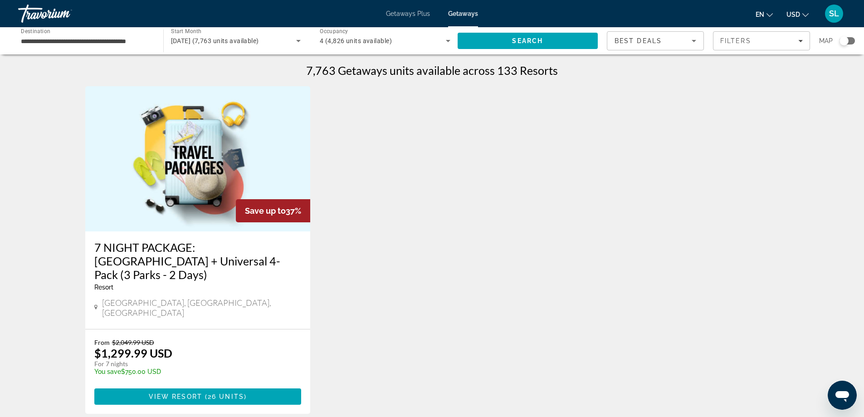
click at [110, 42] on input "**********" at bounding box center [86, 41] width 131 height 11
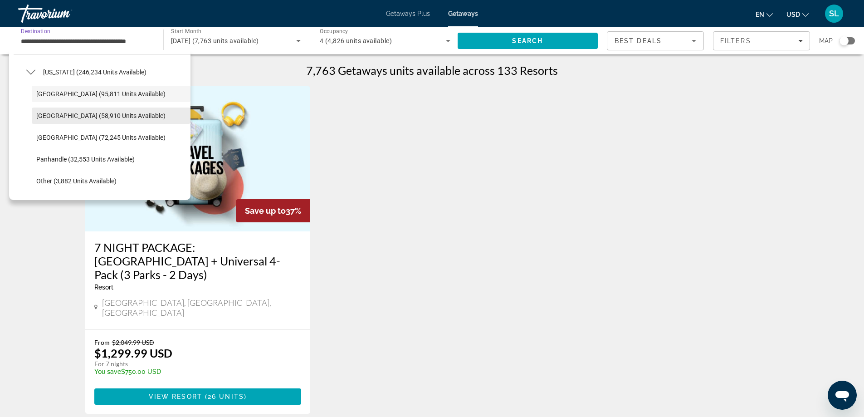
scroll to position [187, 0]
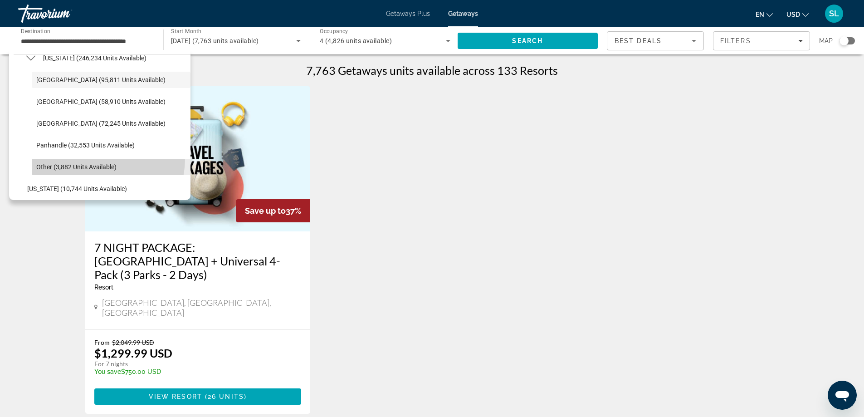
click at [87, 158] on span "Select destination: Other (3,882 units available)" at bounding box center [111, 167] width 159 height 22
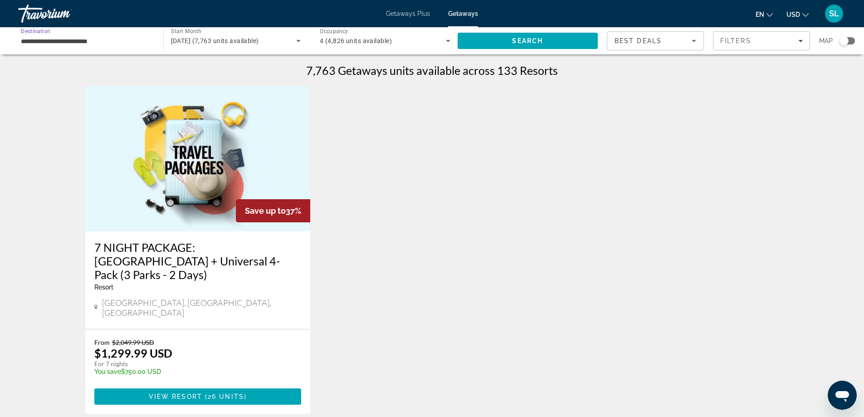
click at [105, 40] on input "**********" at bounding box center [86, 41] width 131 height 11
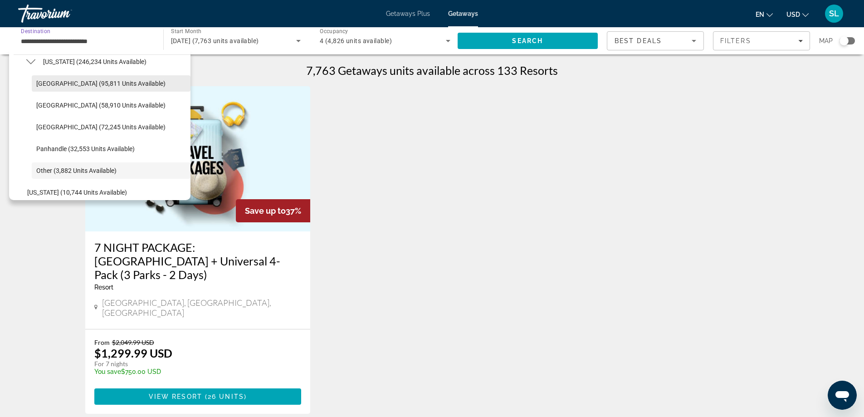
scroll to position [138, 0]
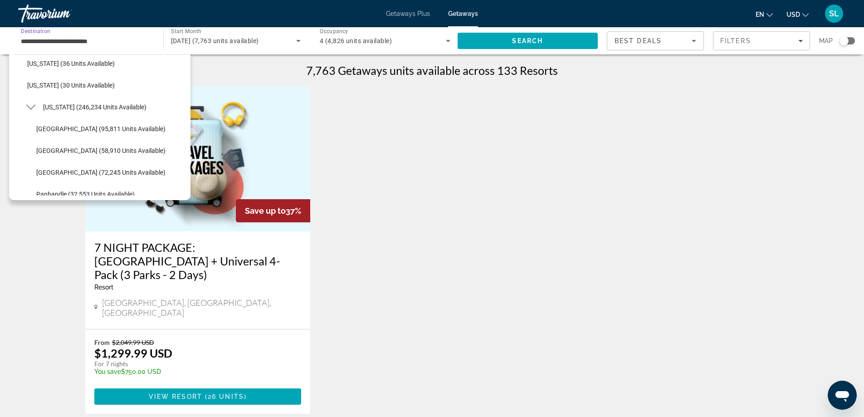
drag, startPoint x: 87, startPoint y: 105, endPoint x: 96, endPoint y: 105, distance: 9.1
click at [87, 106] on span "[US_STATE] (246,234 units available)" at bounding box center [94, 106] width 103 height 7
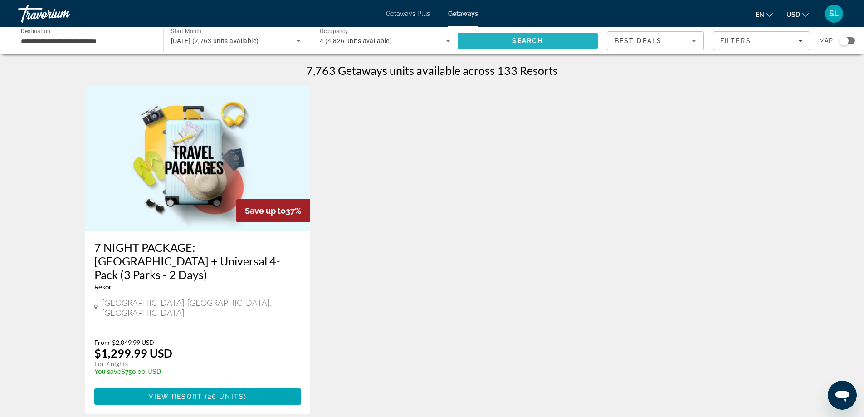
click at [496, 40] on span "Search" at bounding box center [528, 41] width 141 height 22
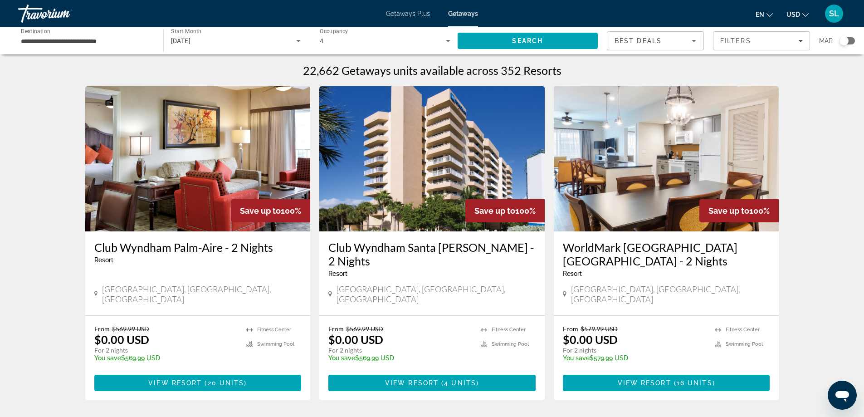
click at [112, 45] on input "**********" at bounding box center [86, 41] width 131 height 11
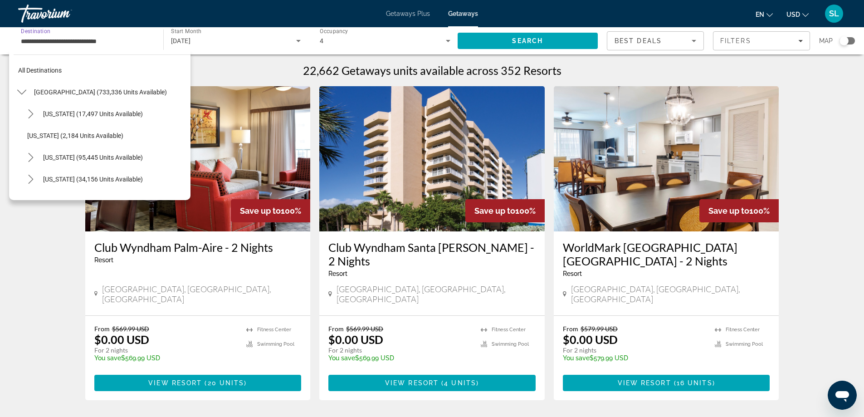
scroll to position [119, 0]
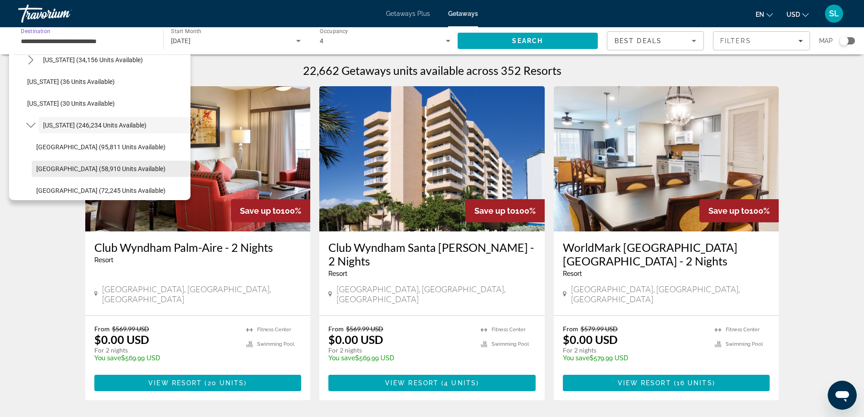
click at [72, 169] on span "[GEOGRAPHIC_DATA] (58,910 units available)" at bounding box center [100, 168] width 129 height 7
type input "**********"
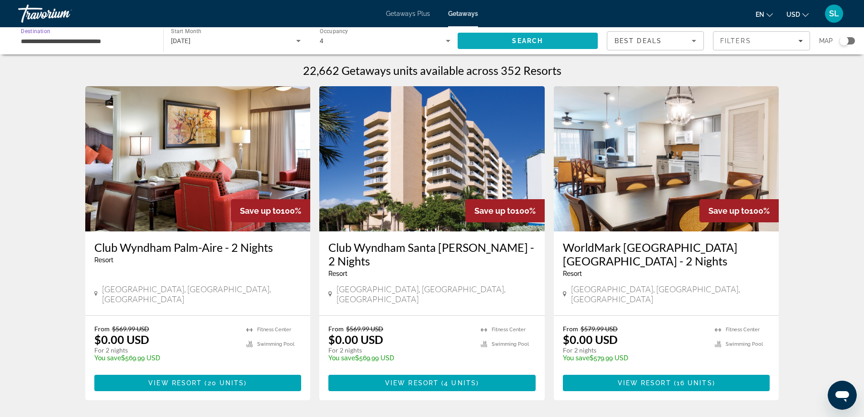
click at [555, 32] on span "Search" at bounding box center [528, 41] width 141 height 22
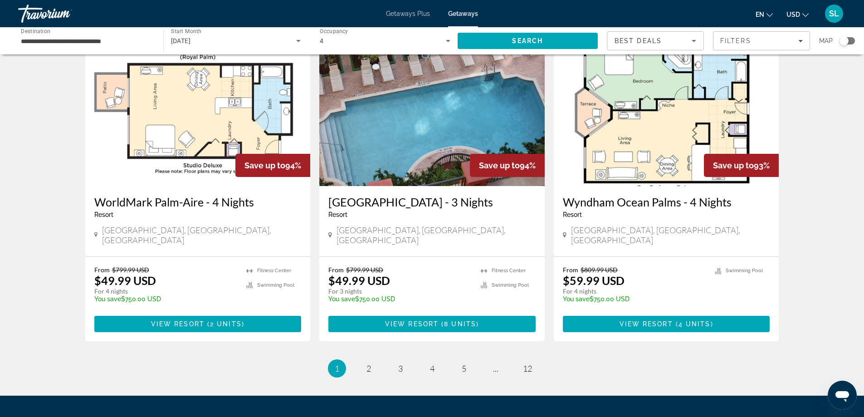
scroll to position [1044, 0]
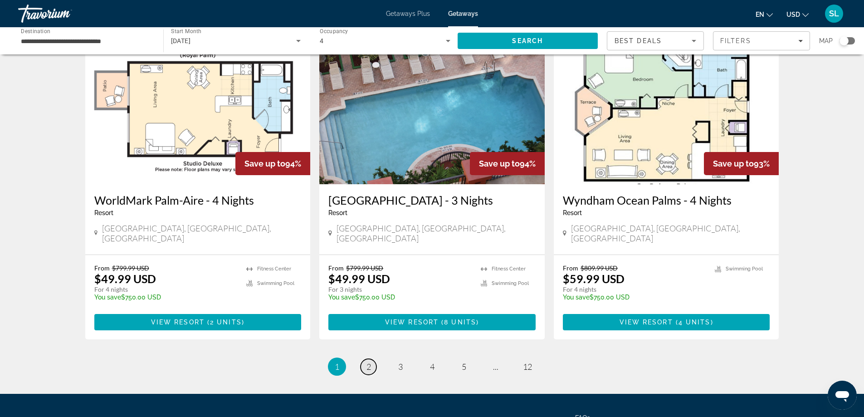
click at [364, 359] on link "page 2" at bounding box center [369, 367] width 16 height 16
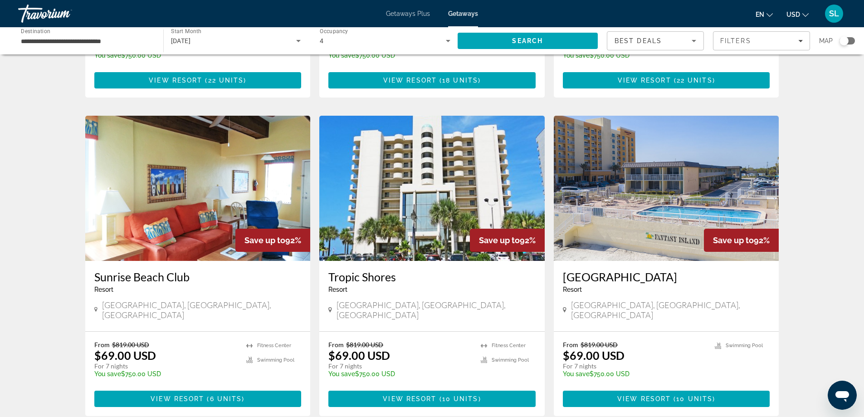
scroll to position [1065, 0]
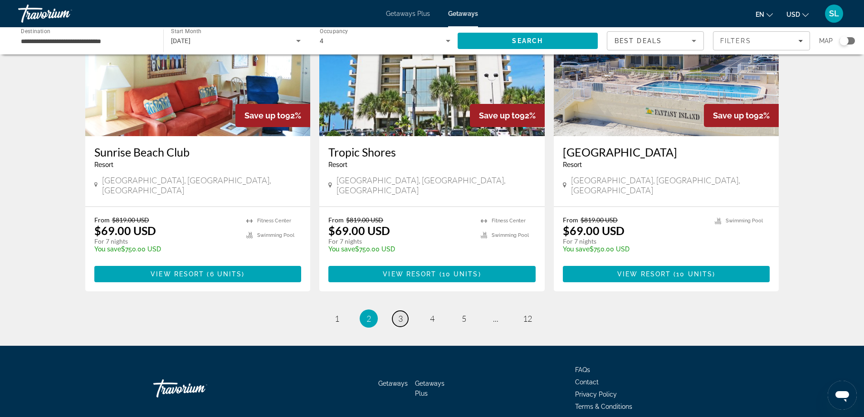
click at [404, 311] on link "page 3" at bounding box center [401, 319] width 16 height 16
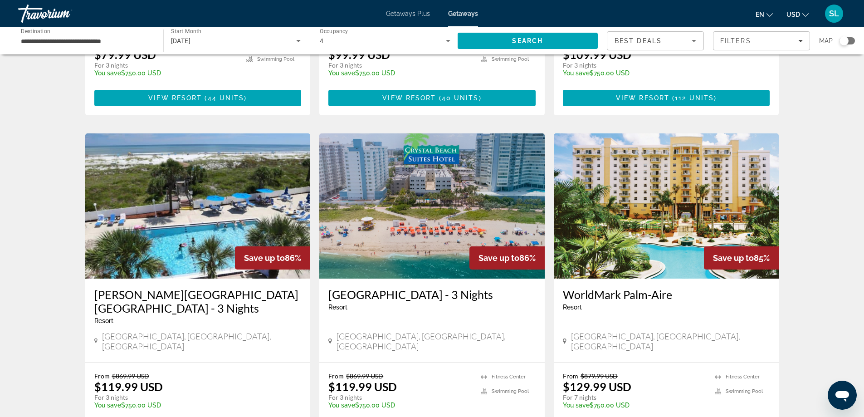
scroll to position [998, 0]
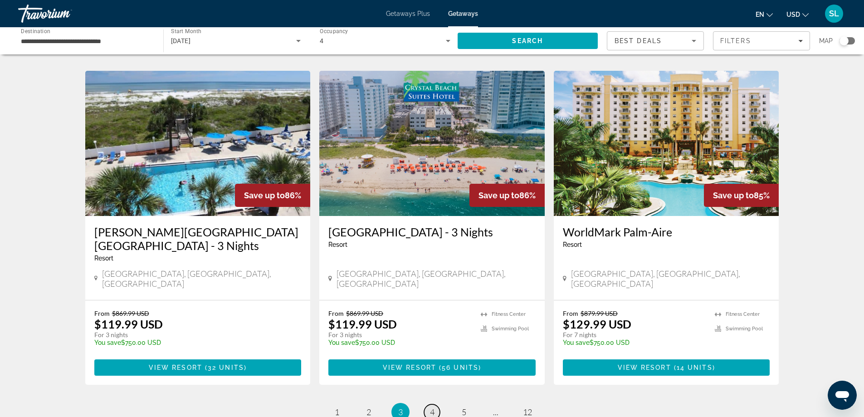
click at [428, 404] on link "page 4" at bounding box center [432, 412] width 16 height 16
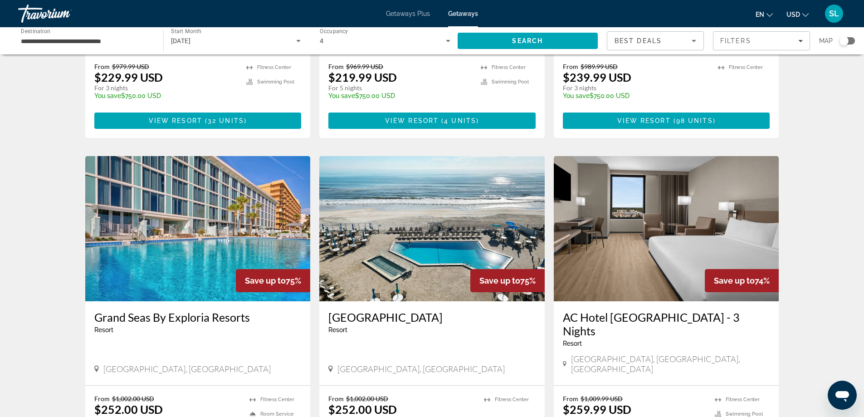
scroll to position [1044, 0]
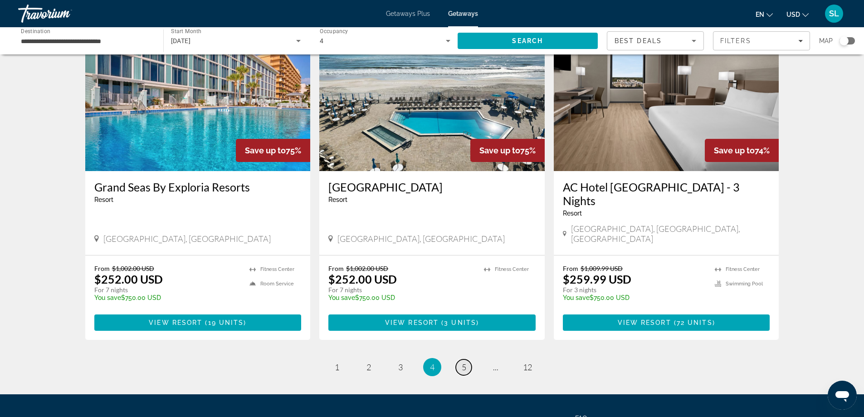
click at [461, 359] on link "page 5" at bounding box center [464, 367] width 16 height 16
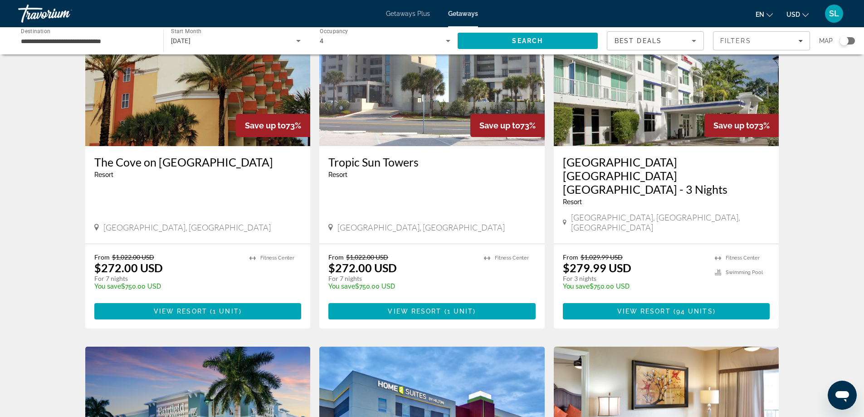
scroll to position [998, 0]
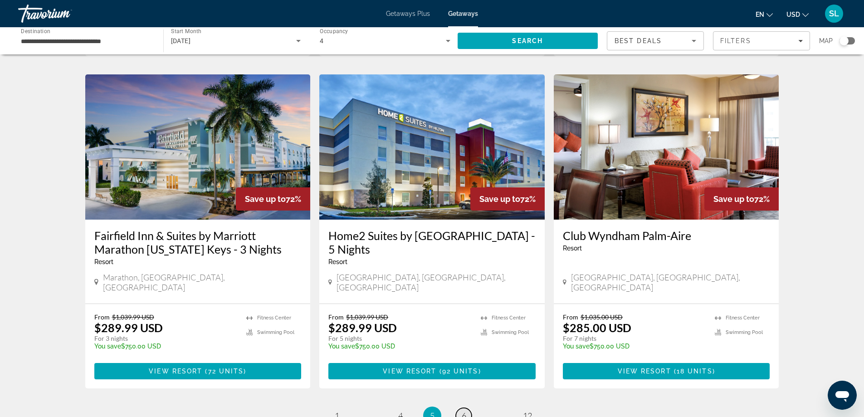
click at [466, 411] on span "6" at bounding box center [464, 416] width 5 height 10
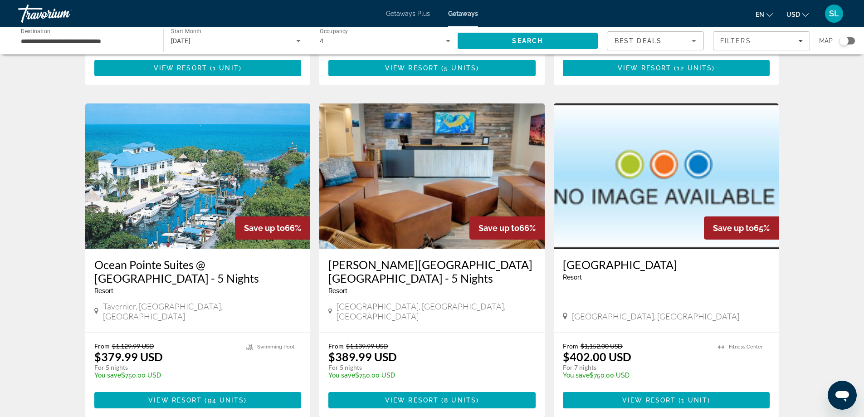
scroll to position [1089, 0]
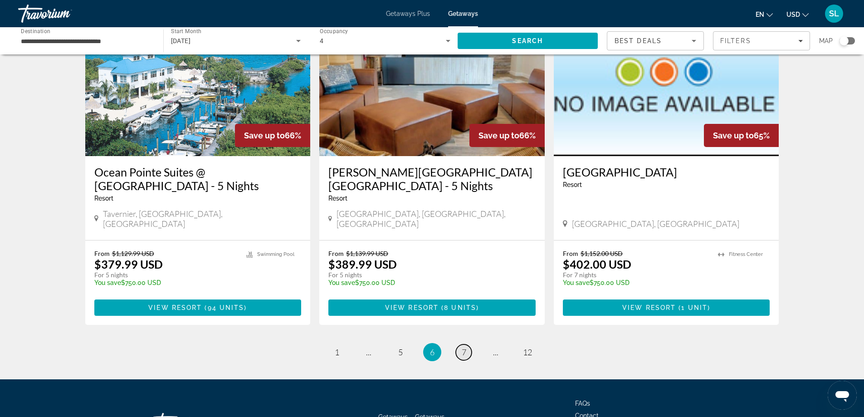
click at [467, 344] on link "page 7" at bounding box center [464, 352] width 16 height 16
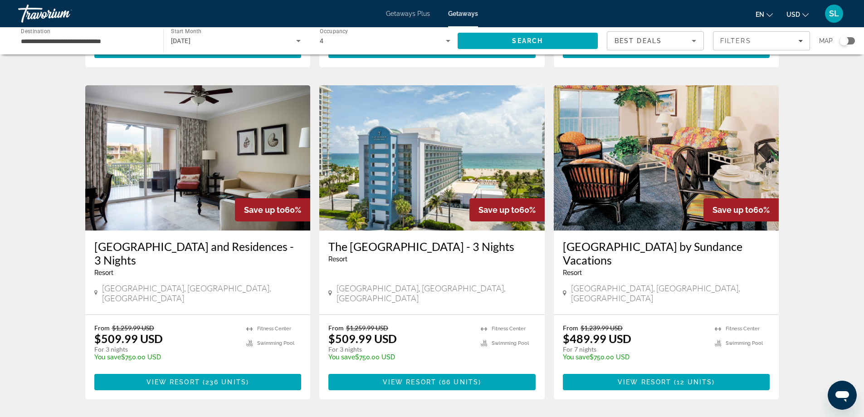
scroll to position [953, 0]
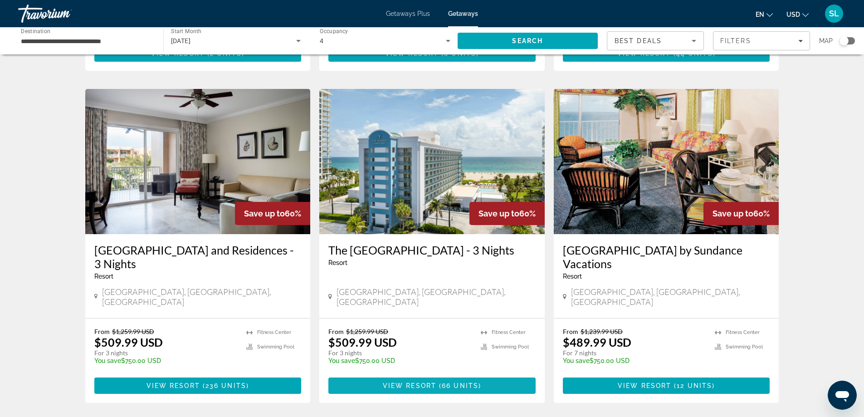
click at [447, 375] on span "Main content" at bounding box center [432, 386] width 207 height 22
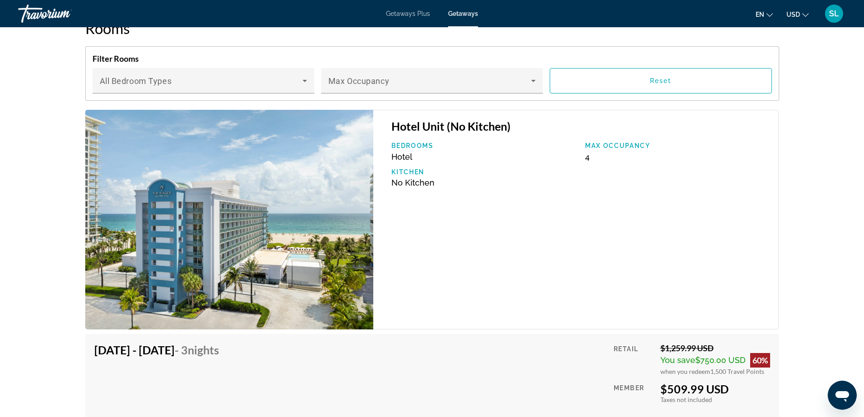
scroll to position [1361, 0]
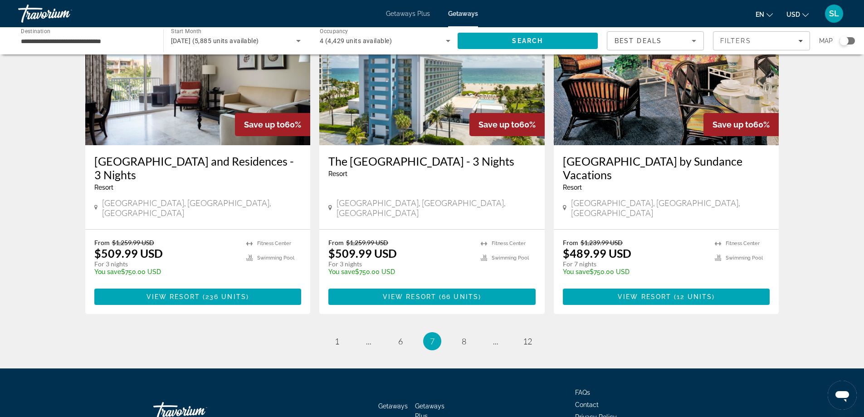
scroll to position [1044, 0]
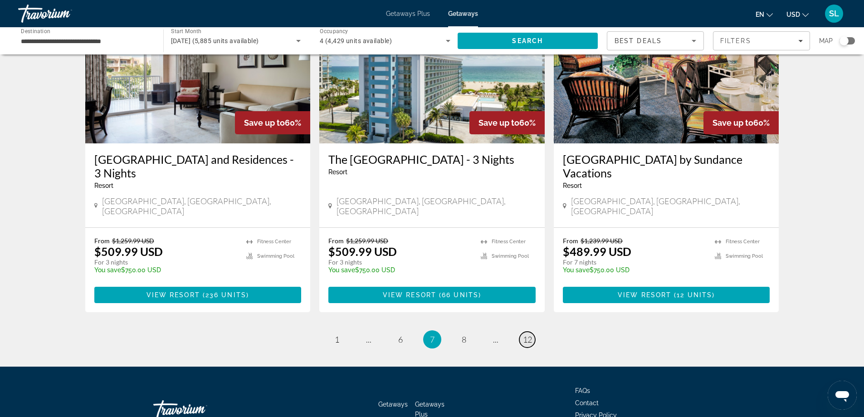
click at [527, 334] on span "12" at bounding box center [527, 339] width 9 height 10
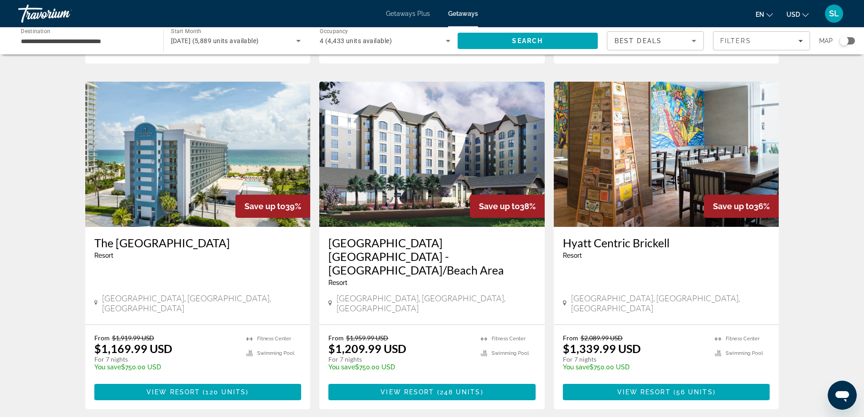
scroll to position [363, 0]
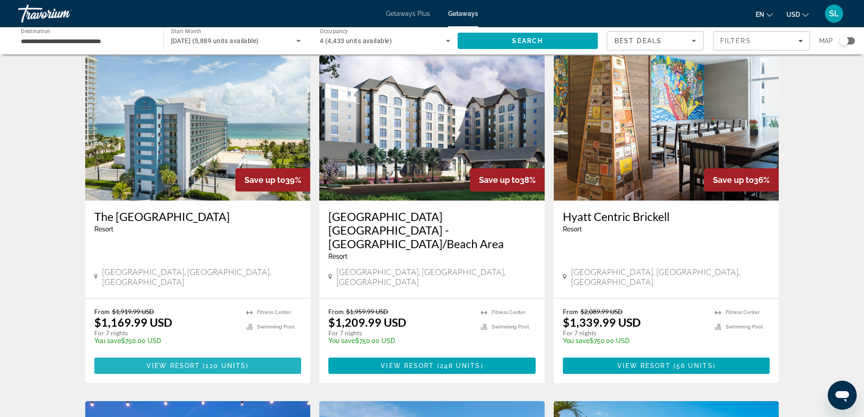
click at [222, 362] on span "120 units" at bounding box center [226, 365] width 40 height 7
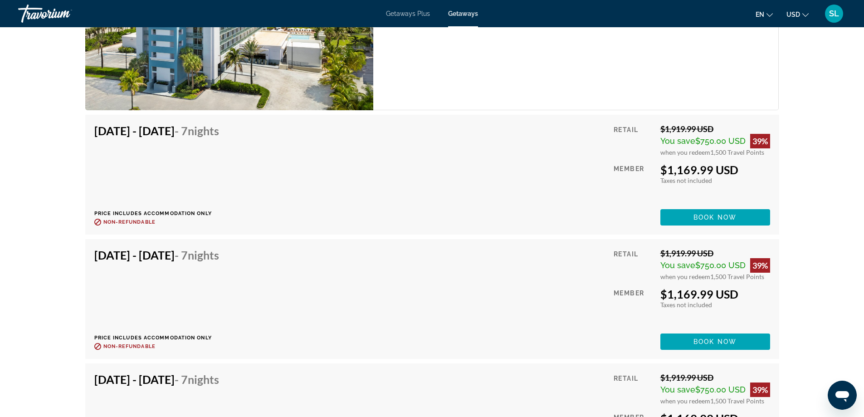
scroll to position [1588, 0]
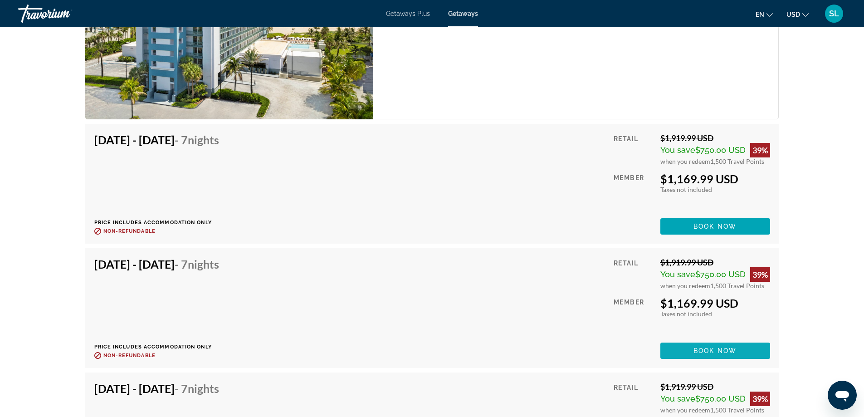
click at [713, 350] on span "Book now" at bounding box center [715, 350] width 43 height 7
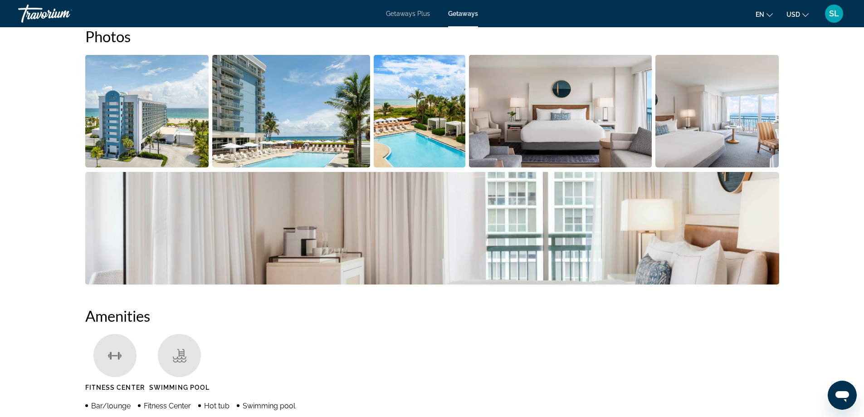
scroll to position [318, 0]
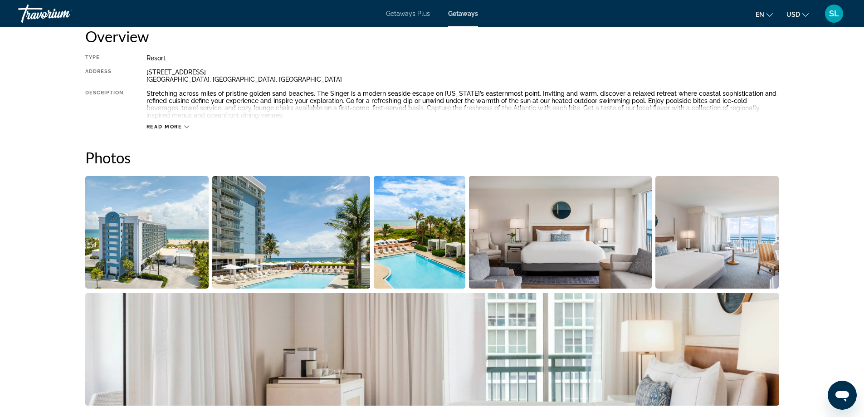
click at [173, 239] on img "Open full-screen image slider" at bounding box center [147, 232] width 124 height 113
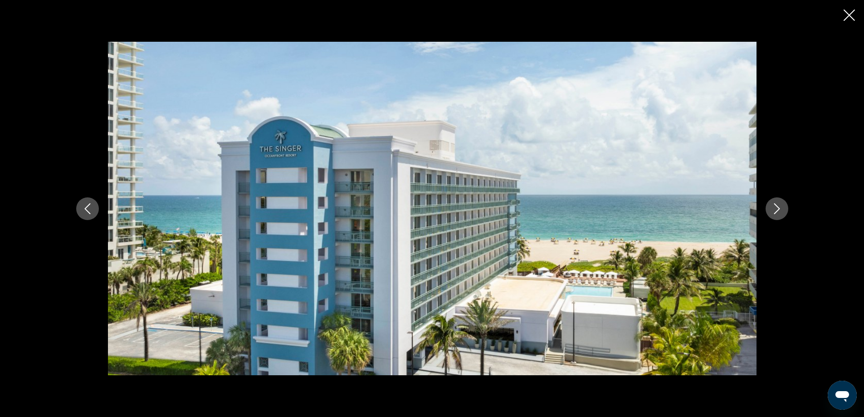
click at [770, 212] on button "Next image" at bounding box center [777, 208] width 23 height 23
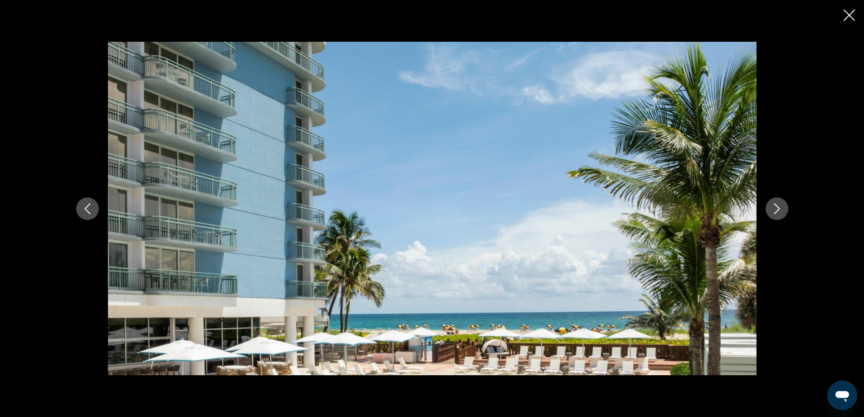
click at [770, 212] on button "Next image" at bounding box center [777, 208] width 23 height 23
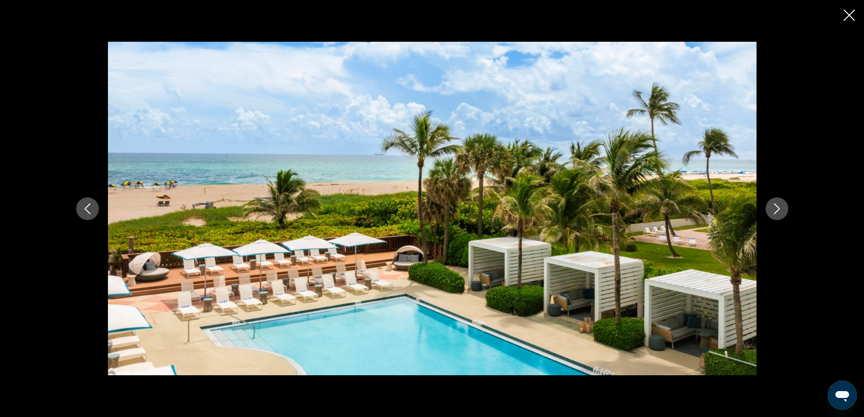
click at [770, 212] on button "Next image" at bounding box center [777, 208] width 23 height 23
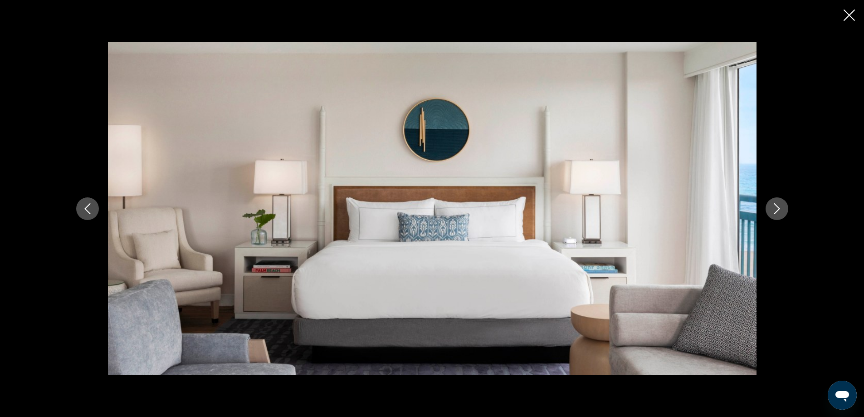
click at [770, 212] on button "Next image" at bounding box center [777, 208] width 23 height 23
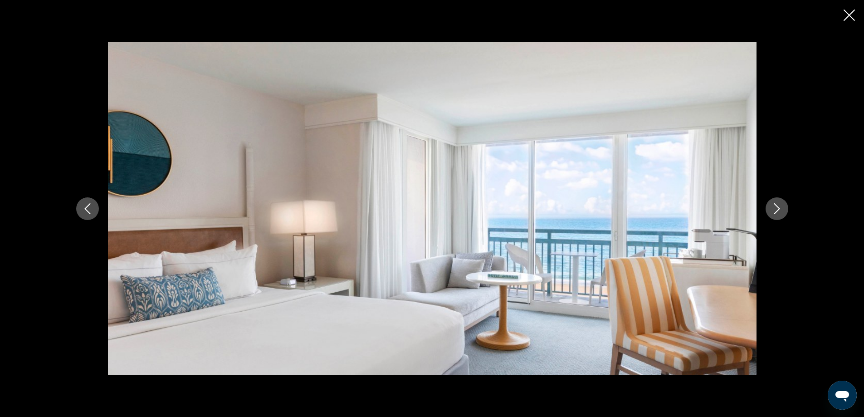
click at [770, 212] on button "Next image" at bounding box center [777, 208] width 23 height 23
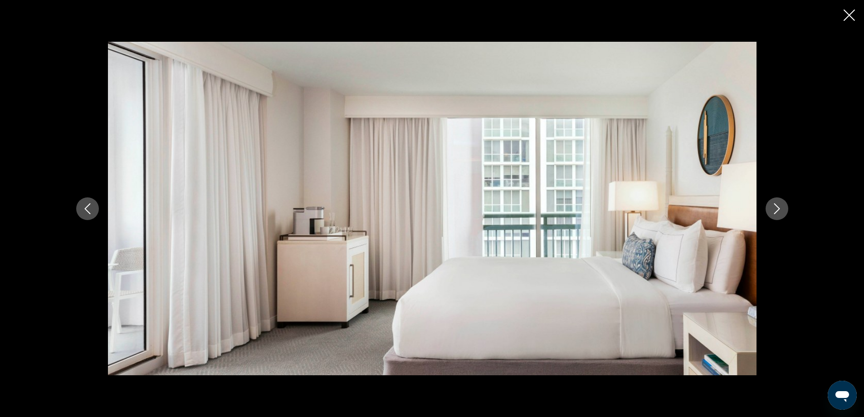
click at [770, 212] on button "Next image" at bounding box center [777, 208] width 23 height 23
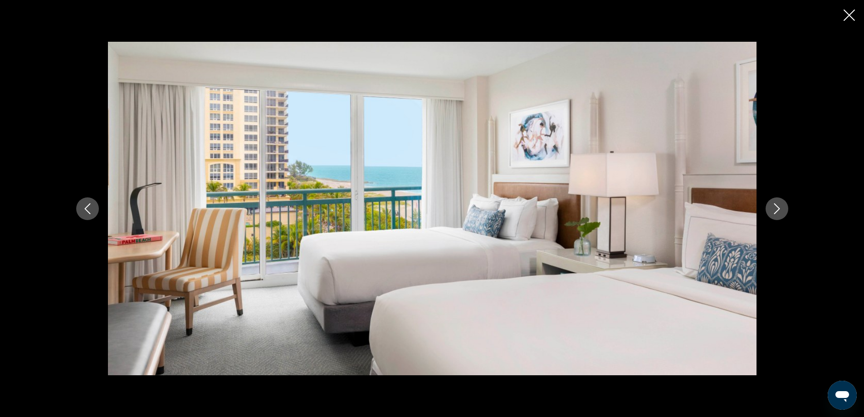
click at [770, 212] on button "Next image" at bounding box center [777, 208] width 23 height 23
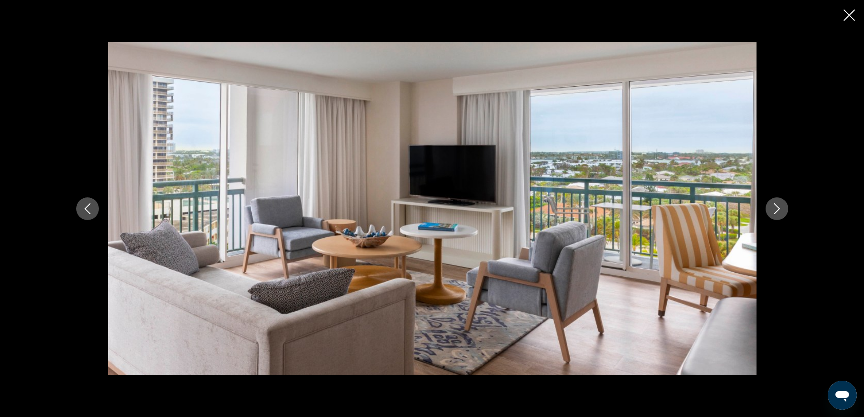
click at [770, 212] on button "Next image" at bounding box center [777, 208] width 23 height 23
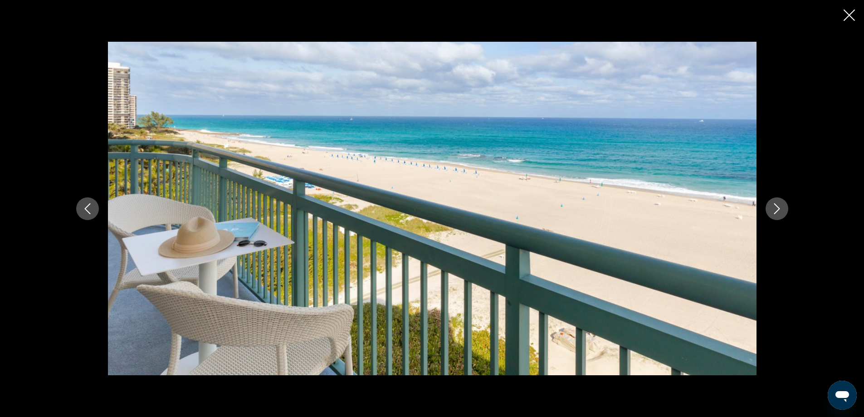
click at [770, 212] on button "Next image" at bounding box center [777, 208] width 23 height 23
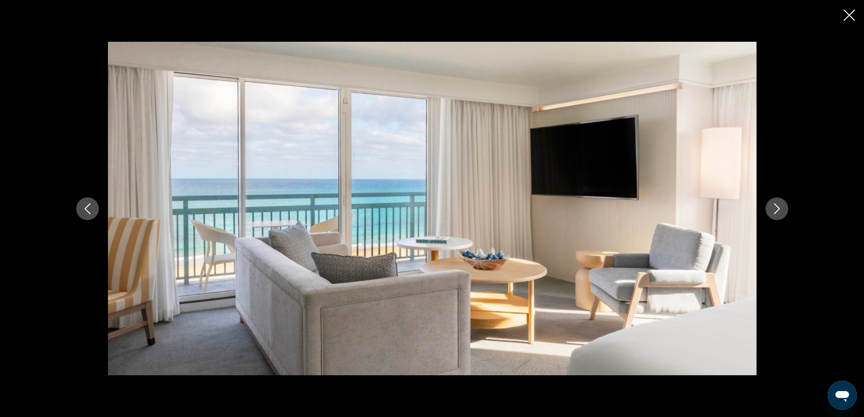
click at [770, 212] on button "Next image" at bounding box center [777, 208] width 23 height 23
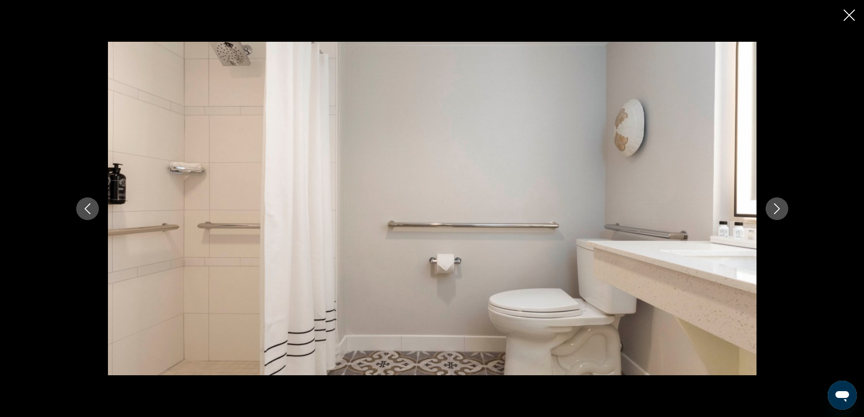
click at [770, 212] on button "Next image" at bounding box center [777, 208] width 23 height 23
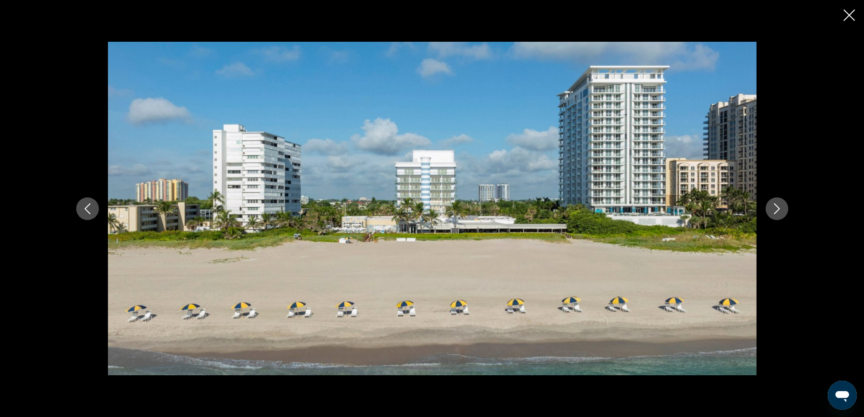
click at [770, 212] on button "Next image" at bounding box center [777, 208] width 23 height 23
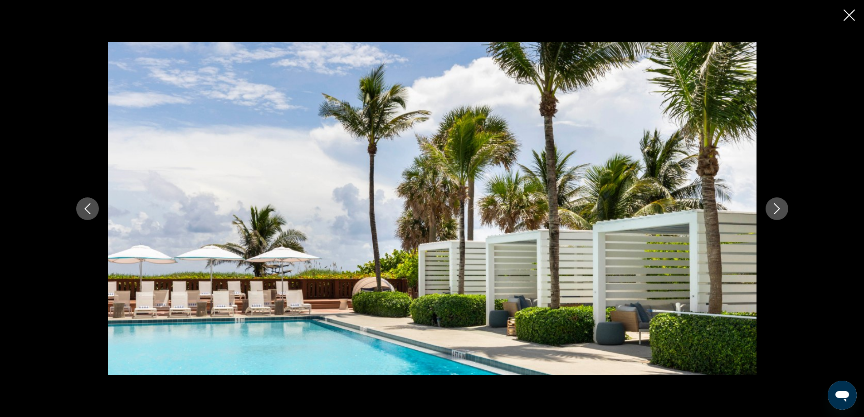
click at [770, 212] on button "Next image" at bounding box center [777, 208] width 23 height 23
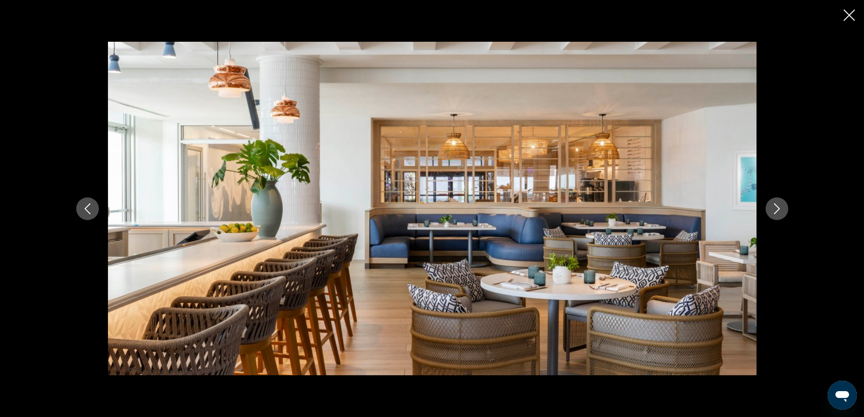
click at [770, 212] on button "Next image" at bounding box center [777, 208] width 23 height 23
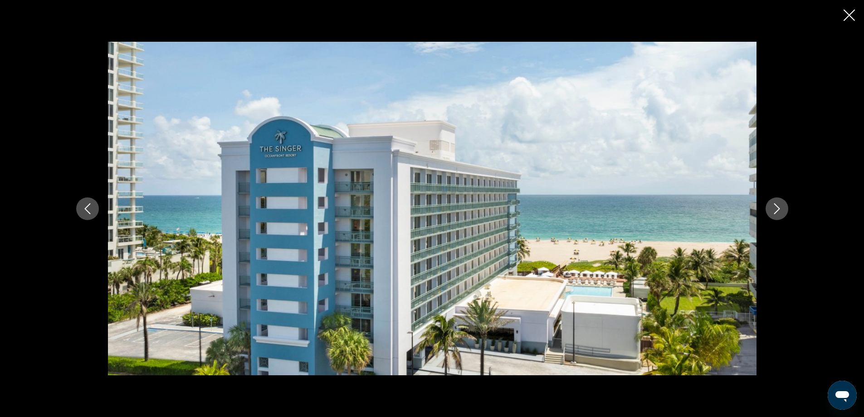
click at [770, 212] on button "Next image" at bounding box center [777, 208] width 23 height 23
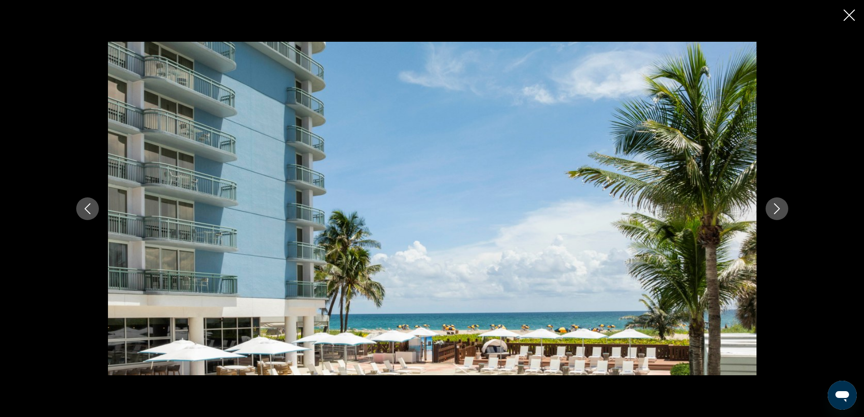
click at [770, 212] on button "Next image" at bounding box center [777, 208] width 23 height 23
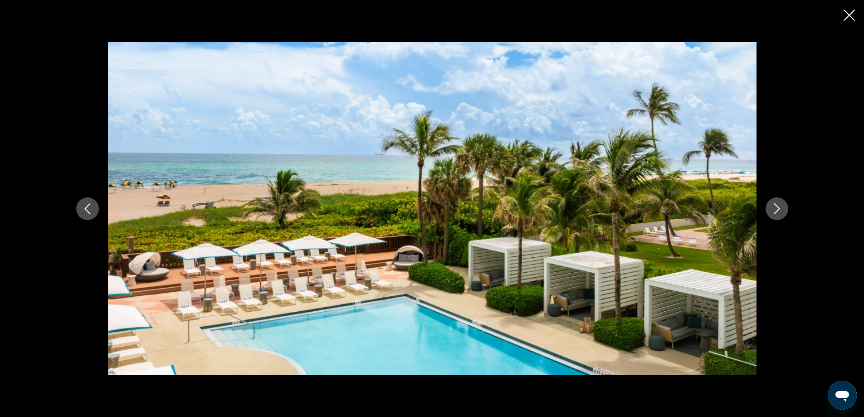
click at [770, 212] on button "Next image" at bounding box center [777, 208] width 23 height 23
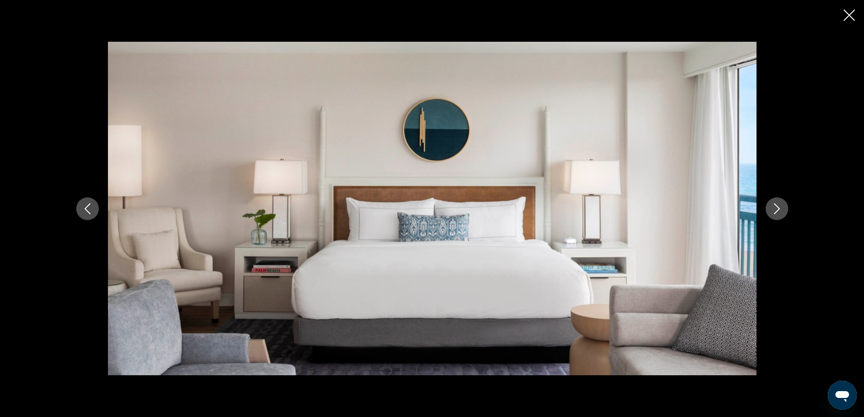
click at [770, 212] on button "Next image" at bounding box center [777, 208] width 23 height 23
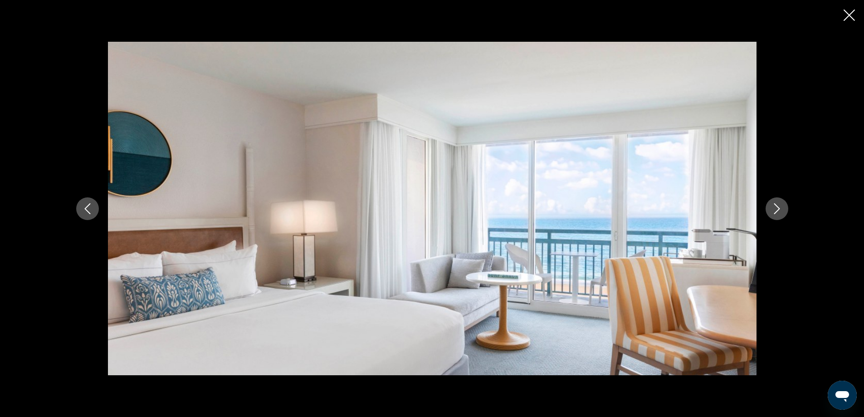
click at [770, 212] on button "Next image" at bounding box center [777, 208] width 23 height 23
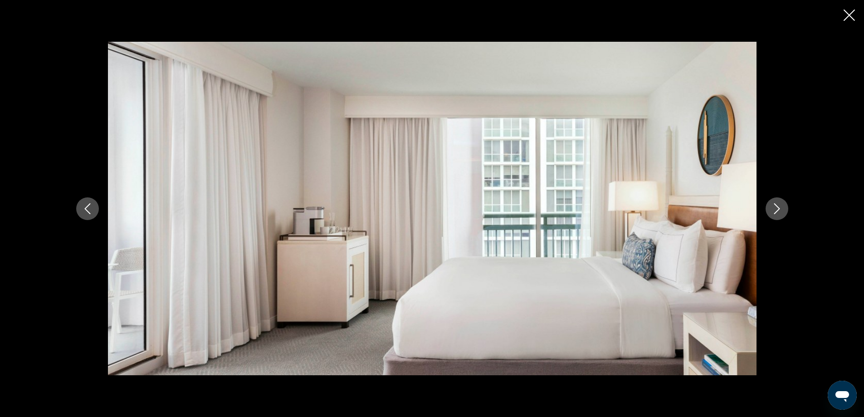
click at [770, 212] on button "Next image" at bounding box center [777, 208] width 23 height 23
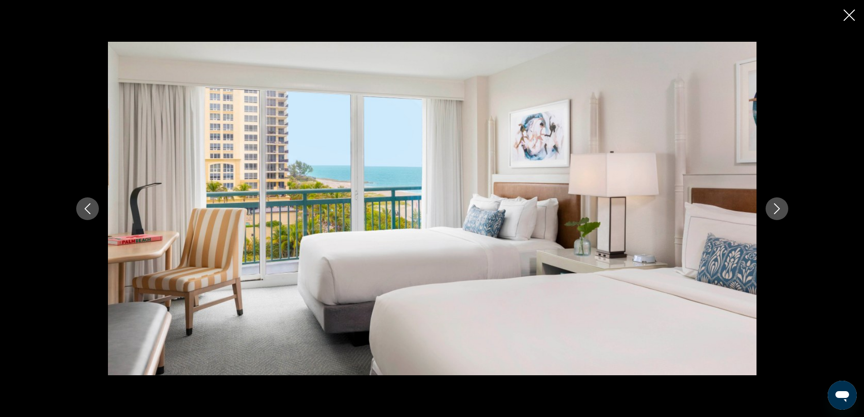
click at [845, 16] on icon "Close slideshow" at bounding box center [849, 15] width 11 height 11
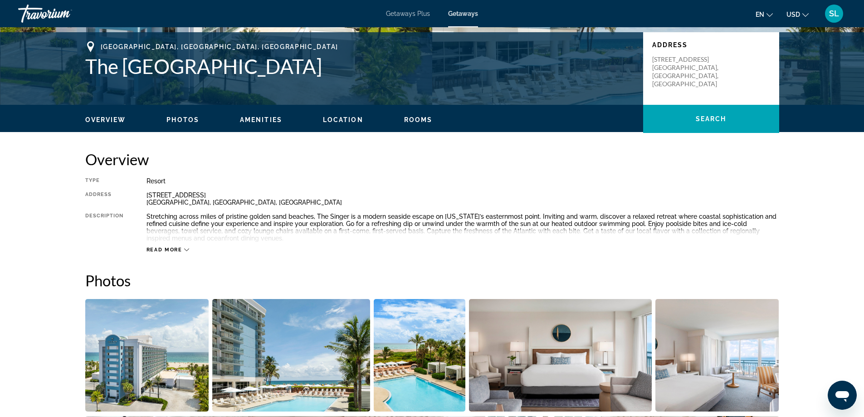
scroll to position [182, 0]
